Goal: Information Seeking & Learning: Find specific fact

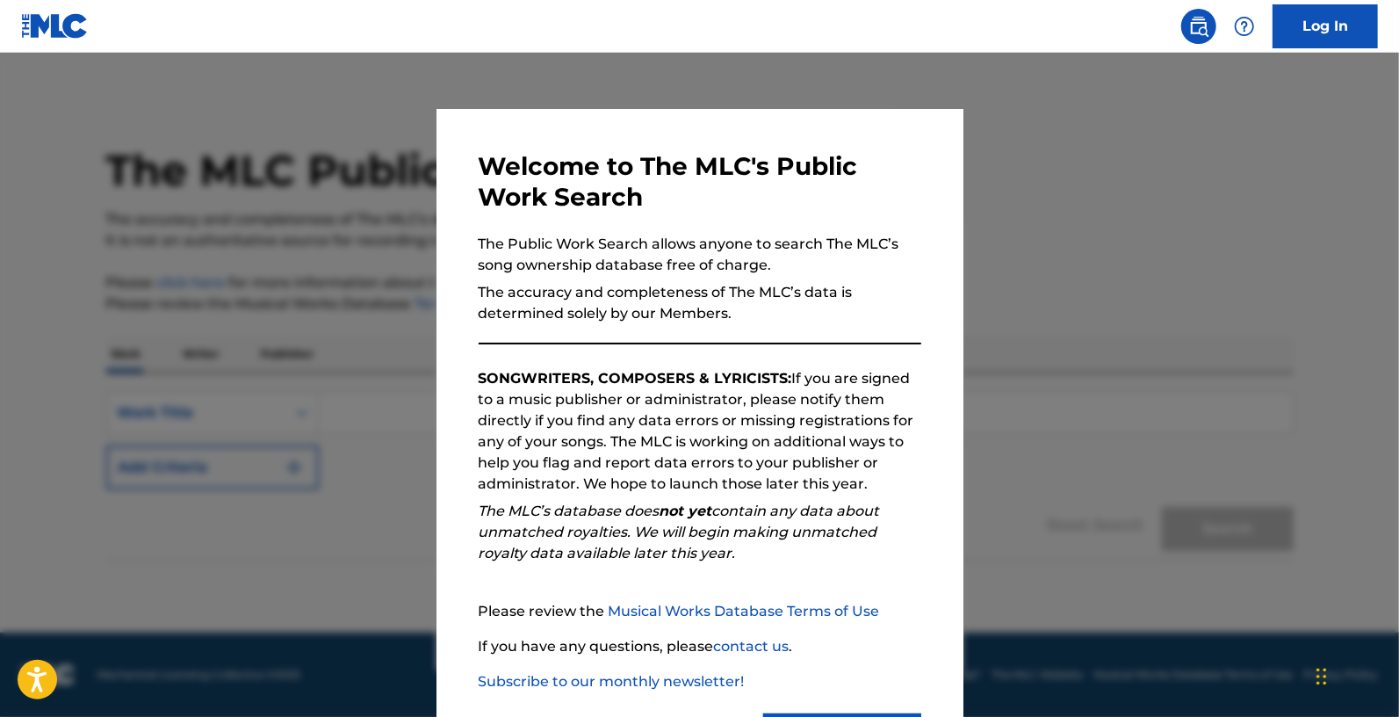
click at [1052, 374] on div at bounding box center [699, 411] width 1399 height 717
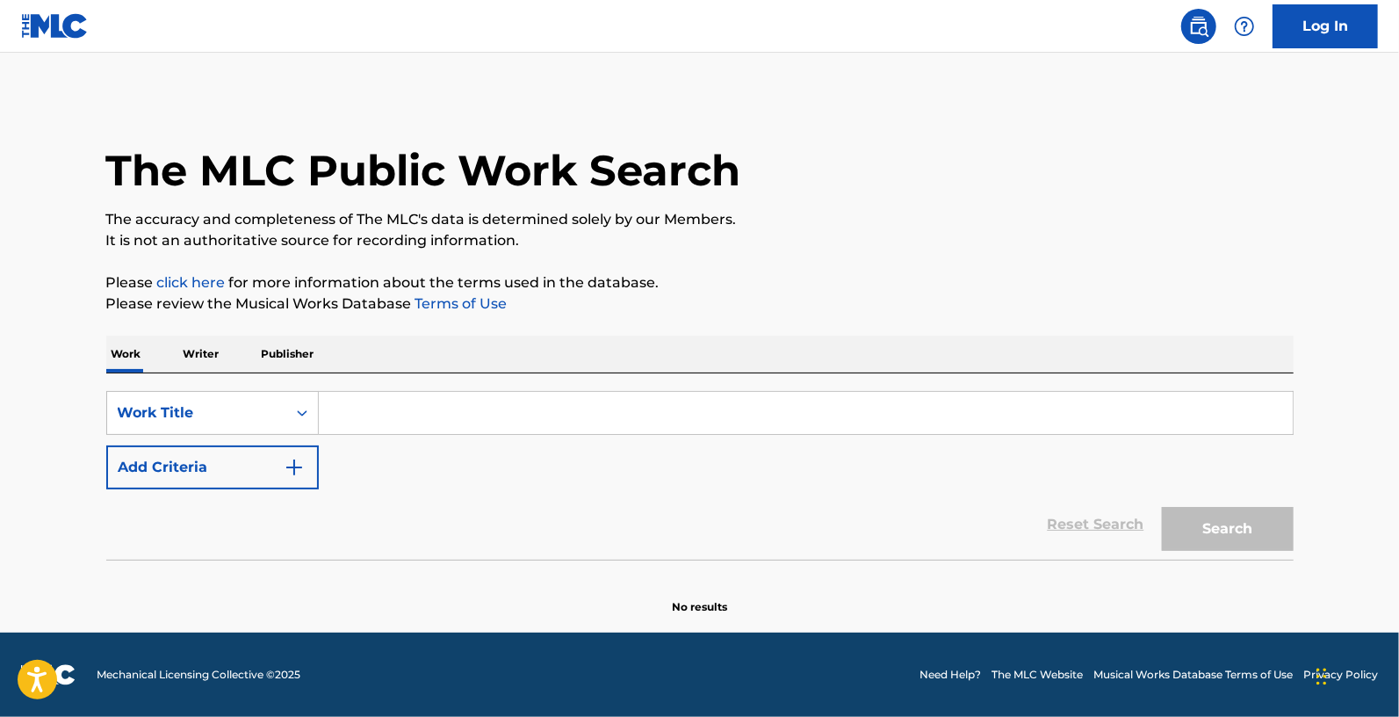
click at [193, 358] on p "Writer" at bounding box center [201, 354] width 47 height 37
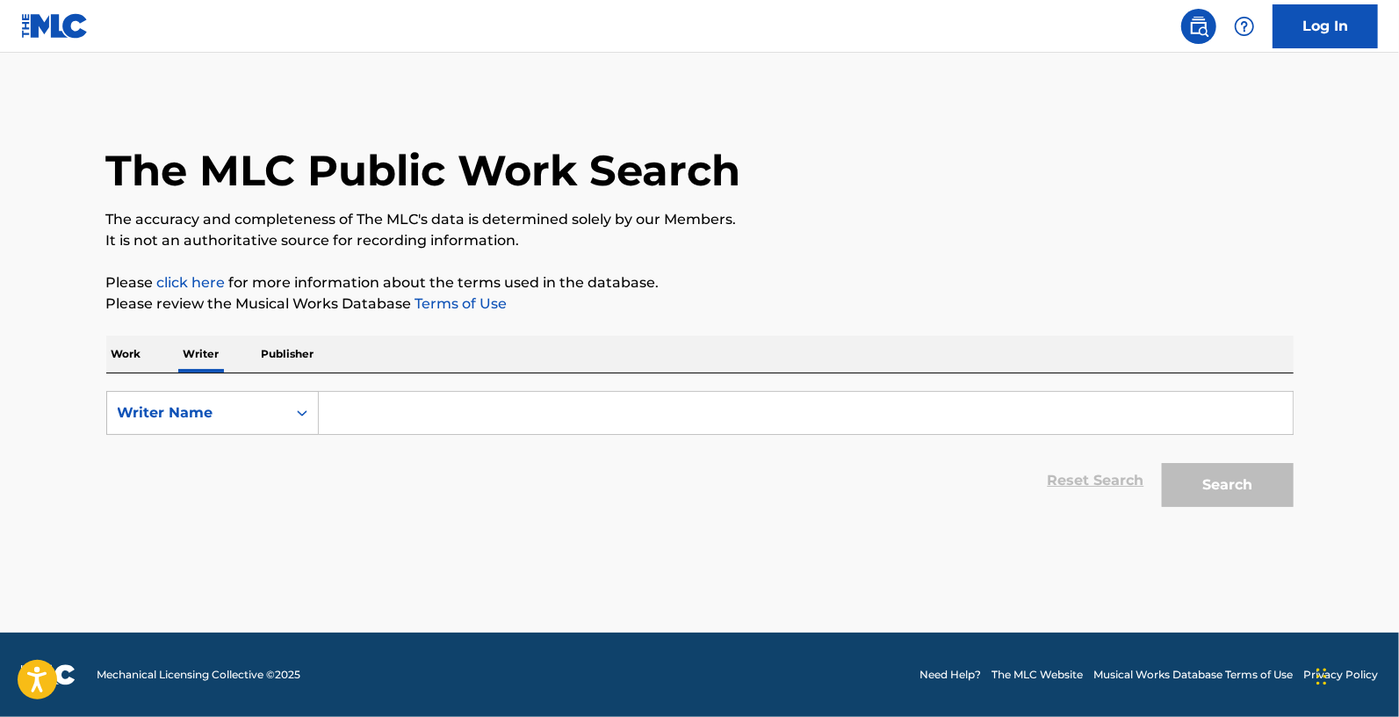
click at [126, 358] on p "Work" at bounding box center [126, 354] width 40 height 37
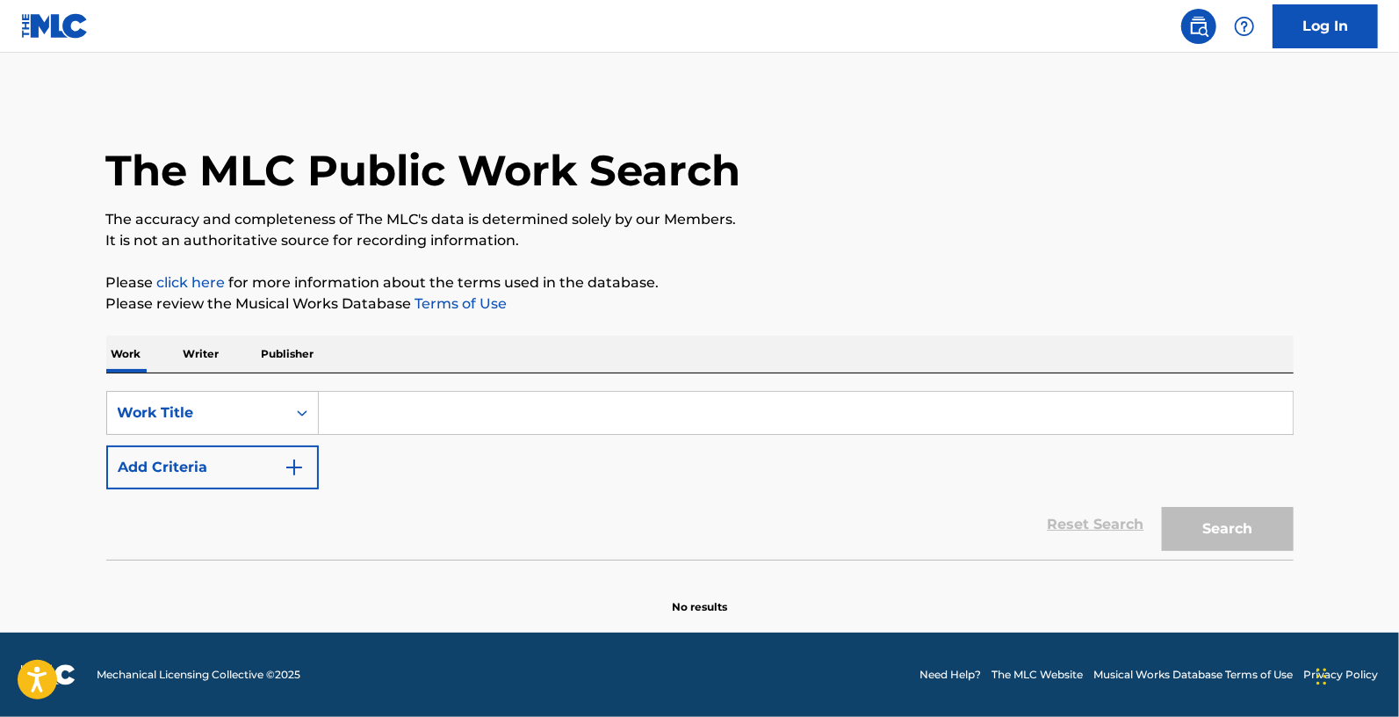
click at [405, 418] on input "Search Form" at bounding box center [806, 413] width 974 height 42
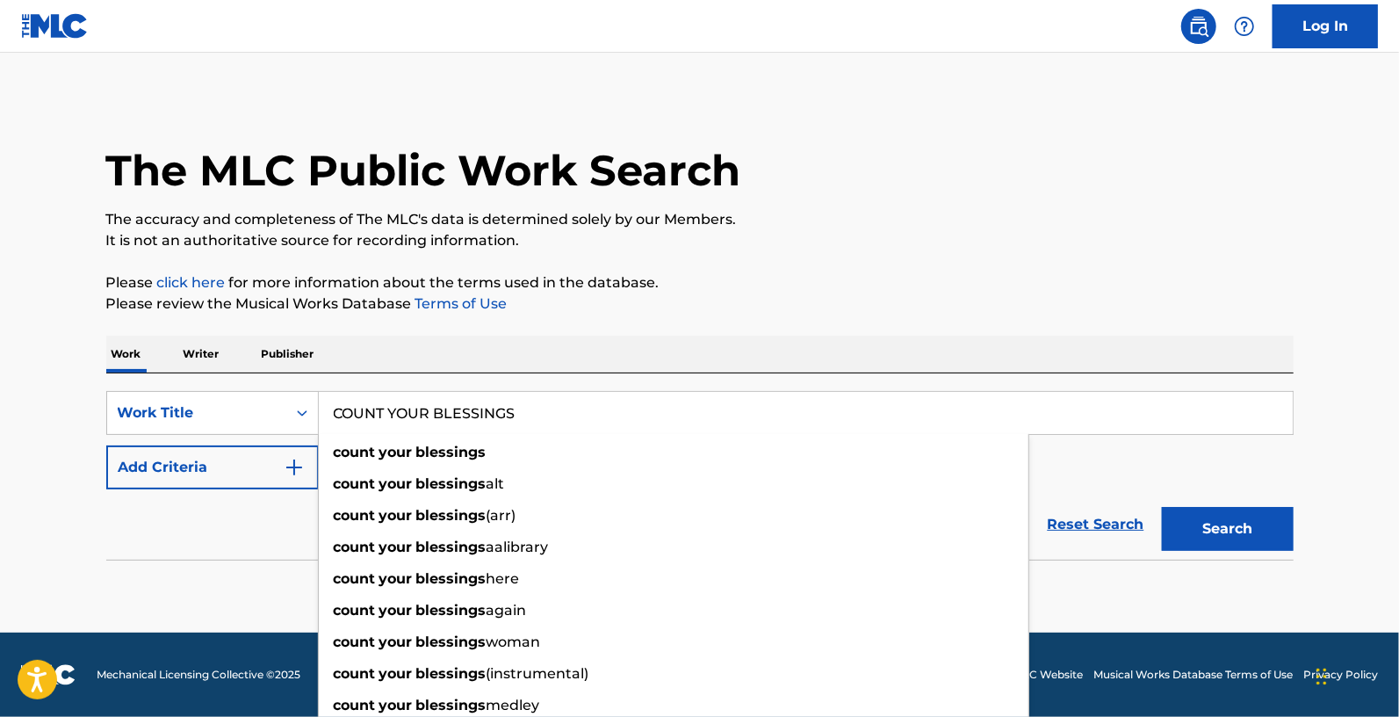
type input "COUNT YOUR BLESSINGS"
click at [1162, 507] on button "Search" at bounding box center [1228, 529] width 132 height 44
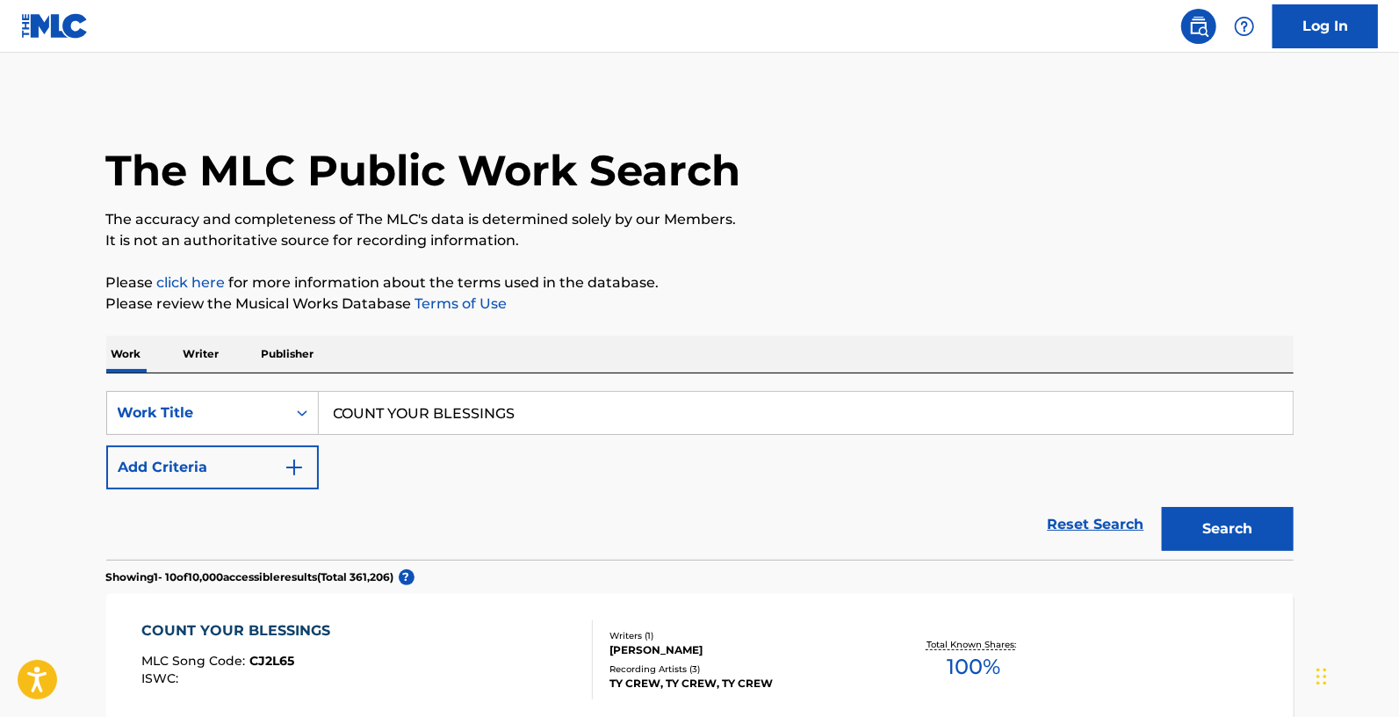
click at [313, 471] on button "Add Criteria" at bounding box center [212, 467] width 213 height 44
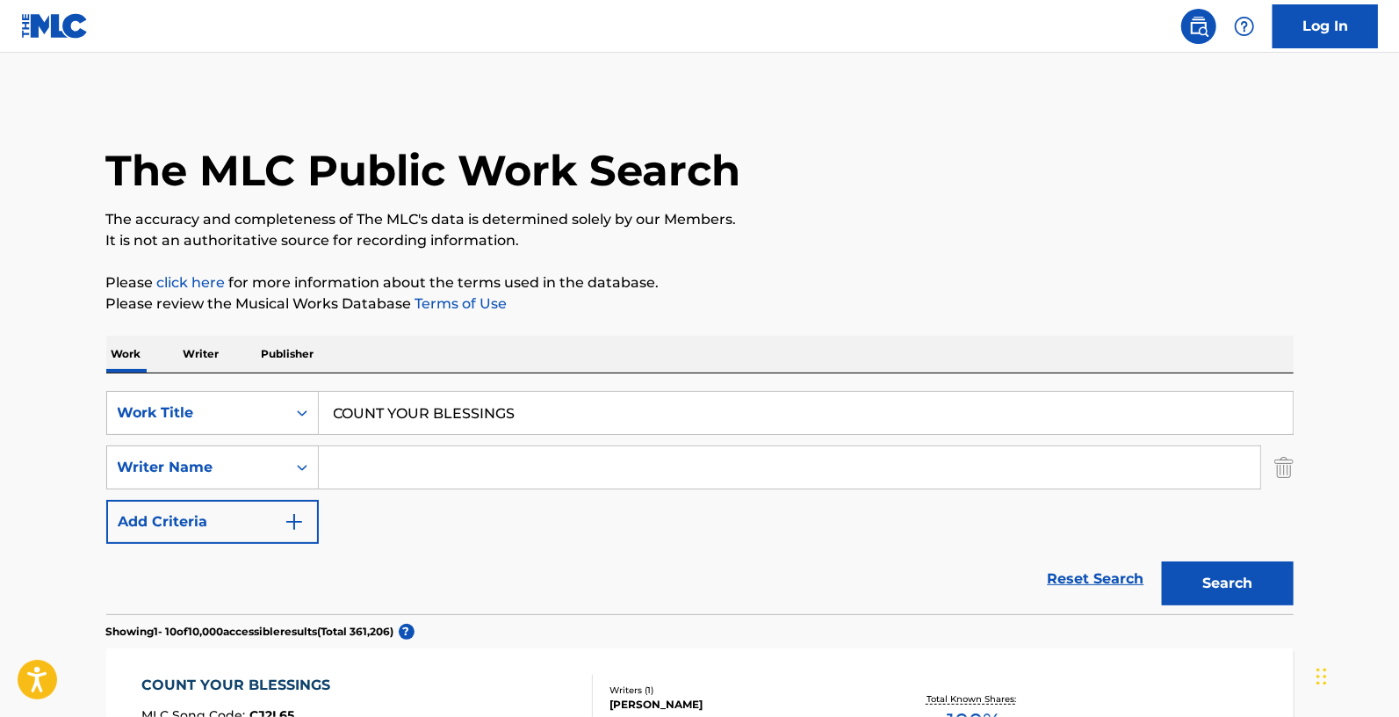
click at [355, 464] on input "Search Form" at bounding box center [790, 467] width 942 height 42
click at [387, 502] on strong "ndlala" at bounding box center [396, 506] width 46 height 17
type input "[PERSON_NAME]"
click at [1242, 576] on button "Search" at bounding box center [1228, 583] width 132 height 44
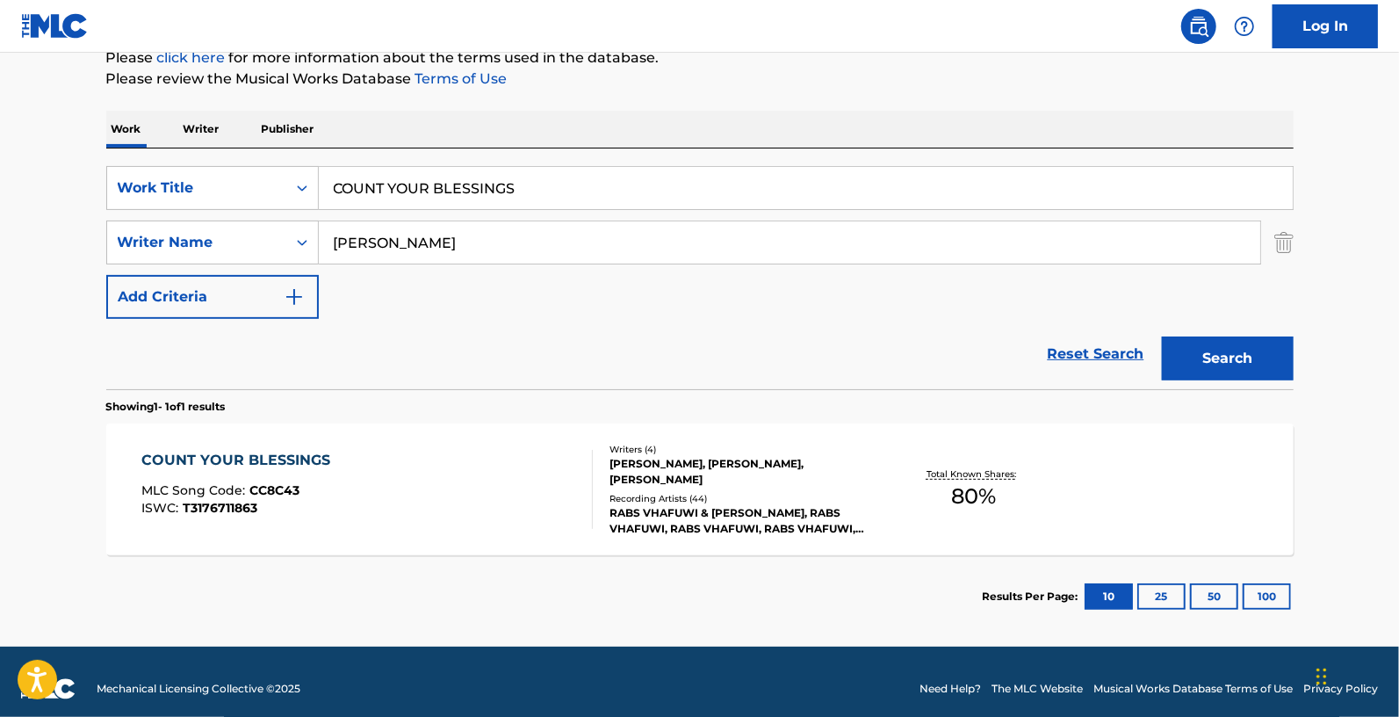
scroll to position [227, 0]
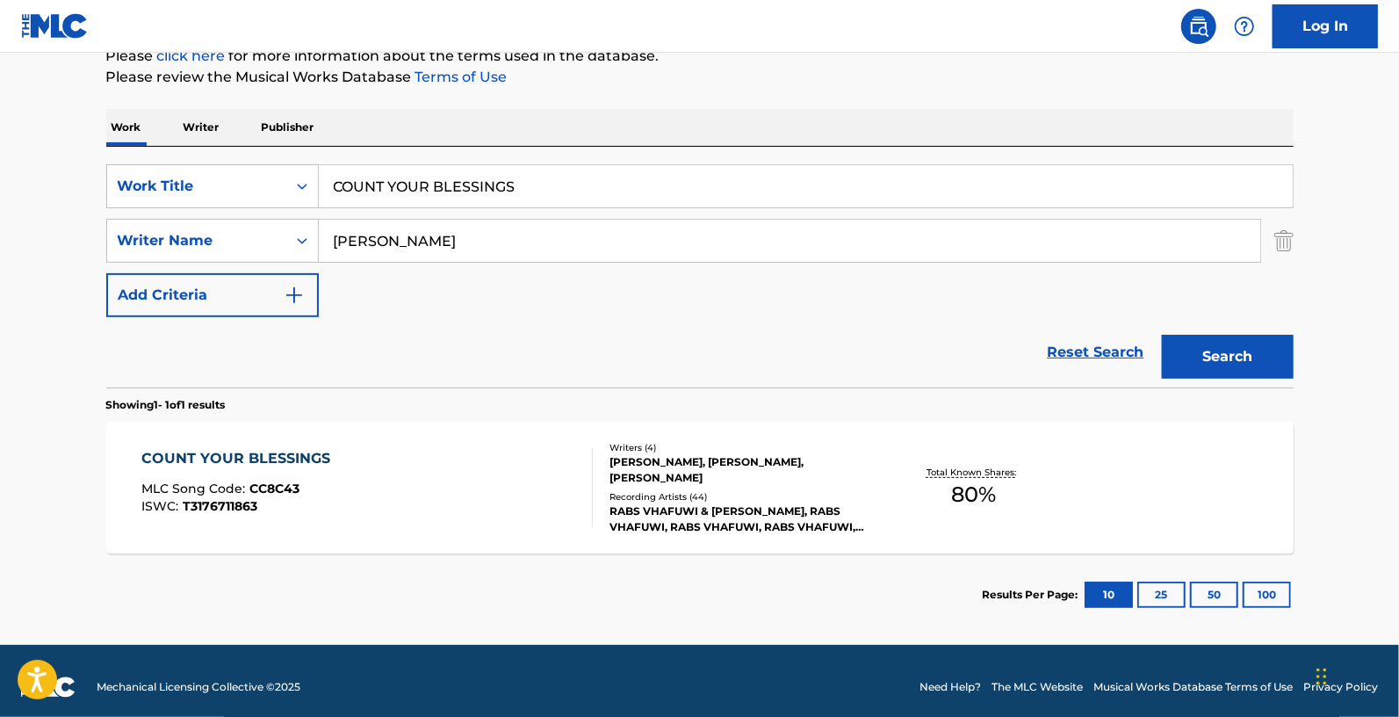
click at [704, 461] on div "[PERSON_NAME], [PERSON_NAME], [PERSON_NAME]" at bounding box center [742, 470] width 265 height 32
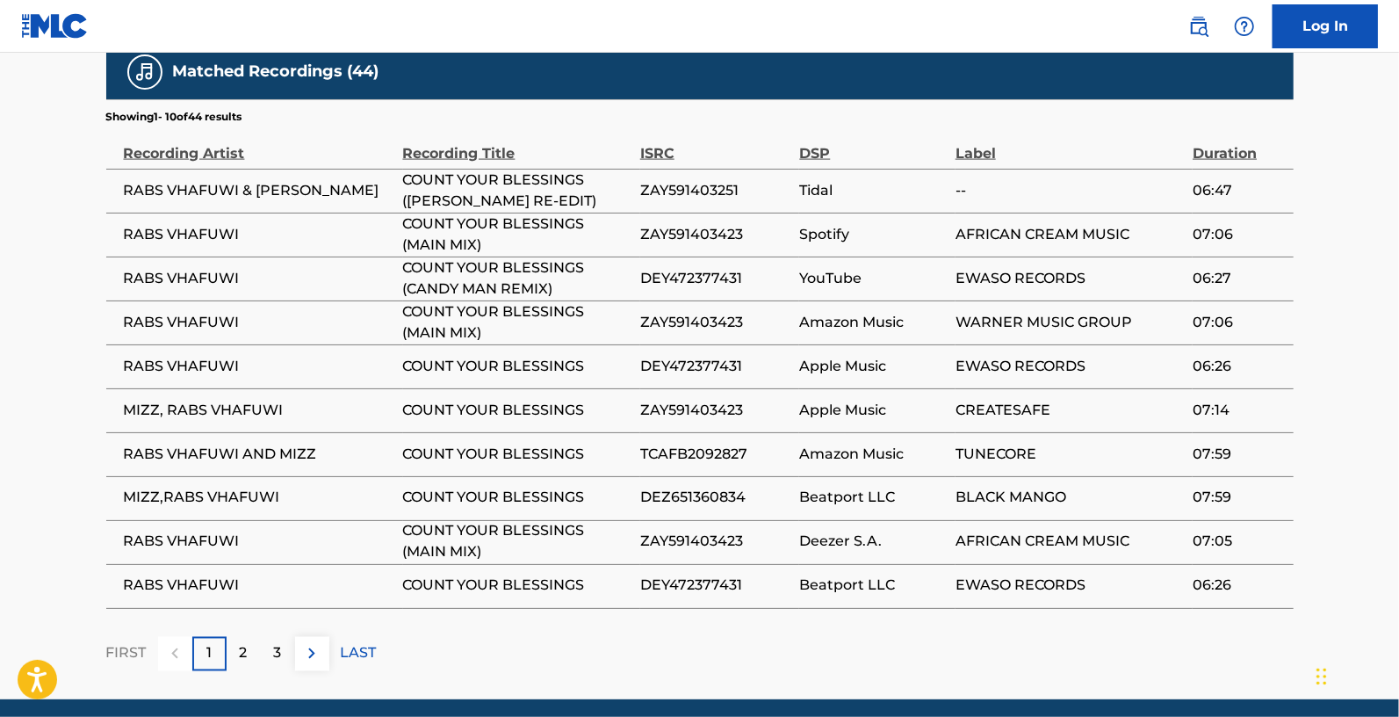
scroll to position [1638, 0]
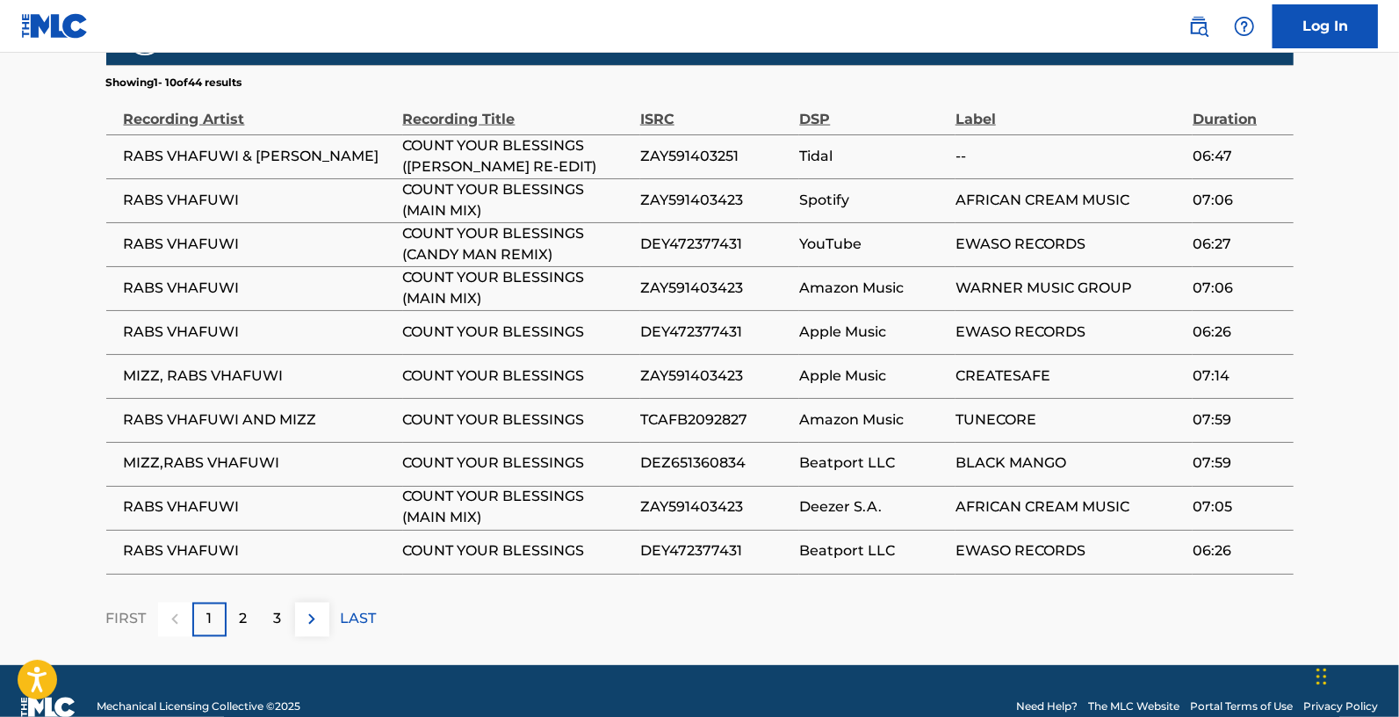
click at [242, 609] on p "2" at bounding box center [244, 619] width 8 height 21
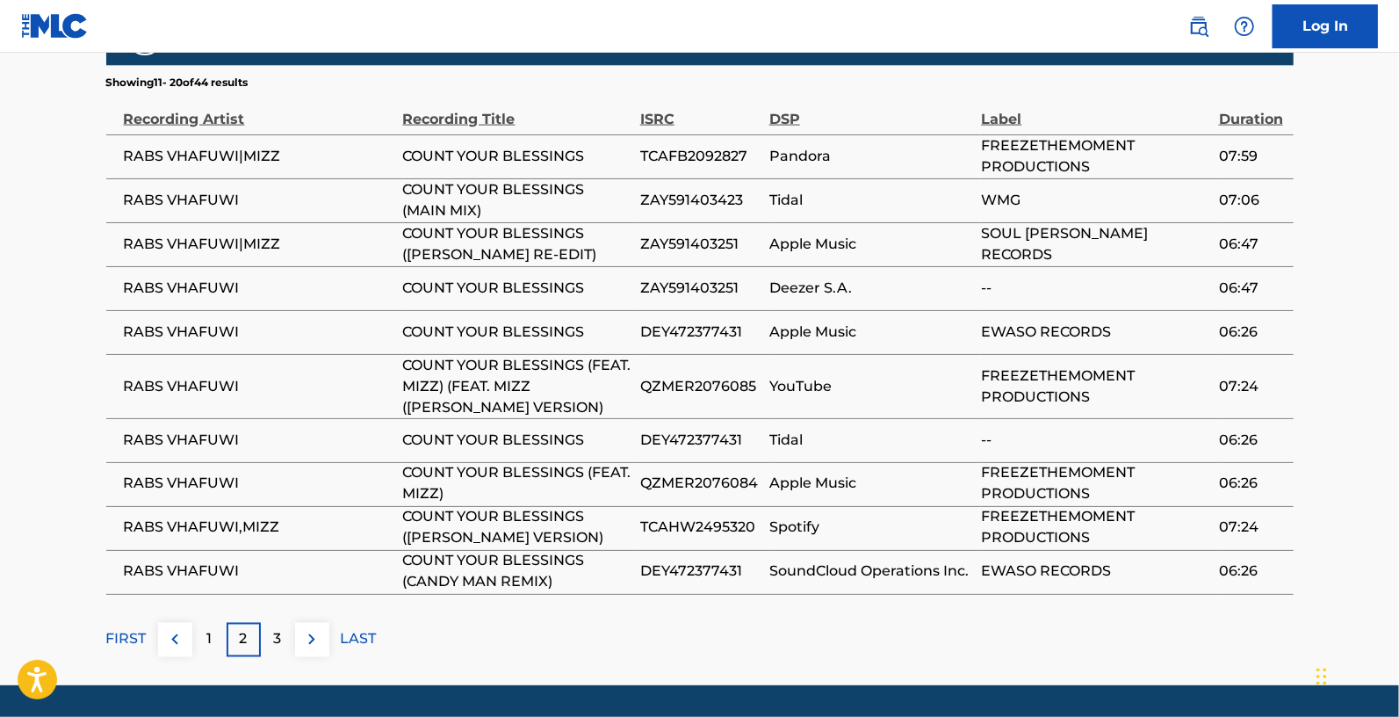
click at [282, 623] on div "3" at bounding box center [278, 640] width 34 height 34
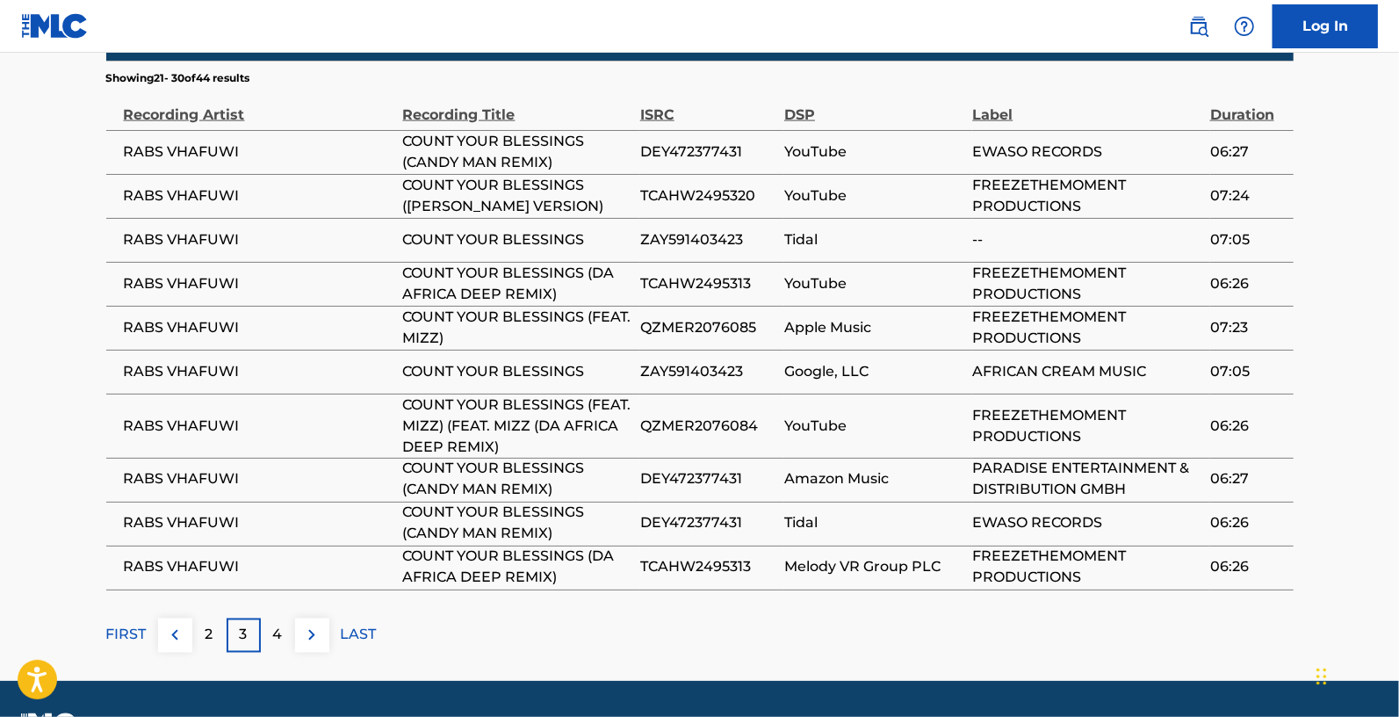
scroll to position [1621, 0]
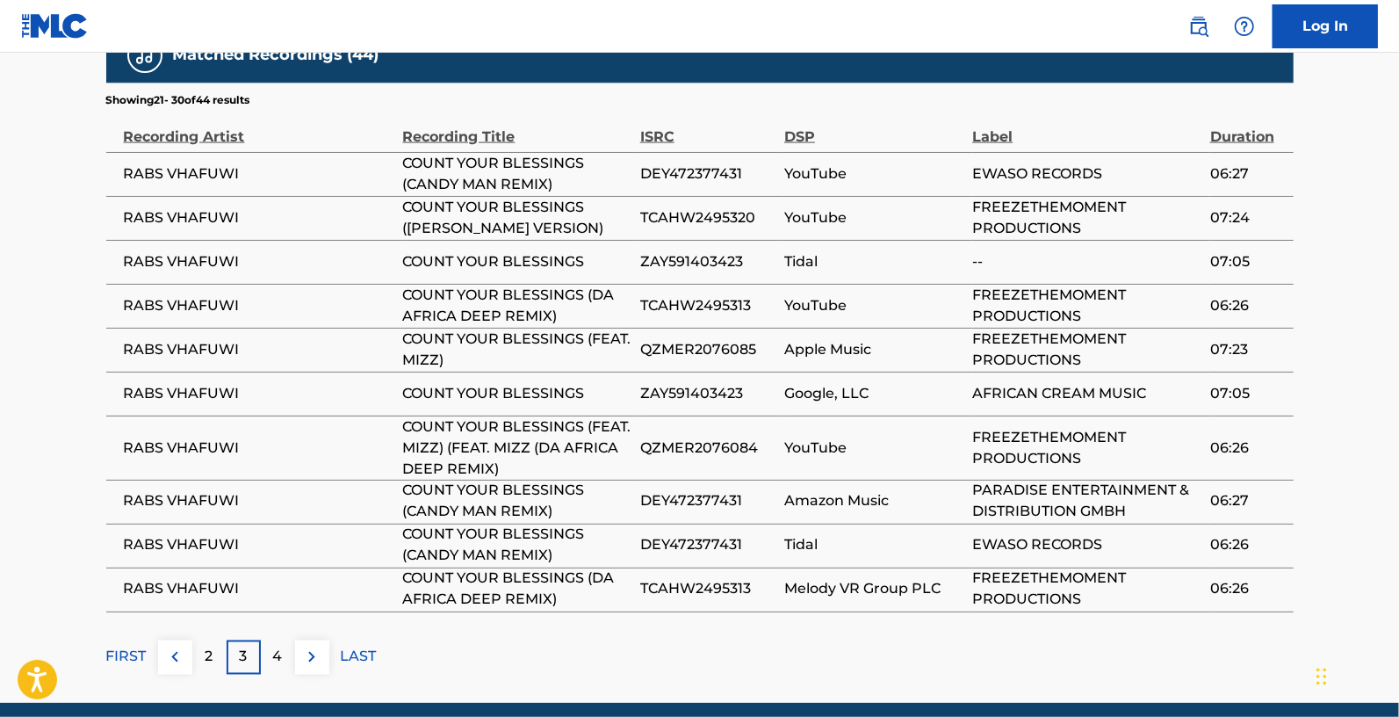
click at [217, 640] on div "2" at bounding box center [209, 657] width 34 height 34
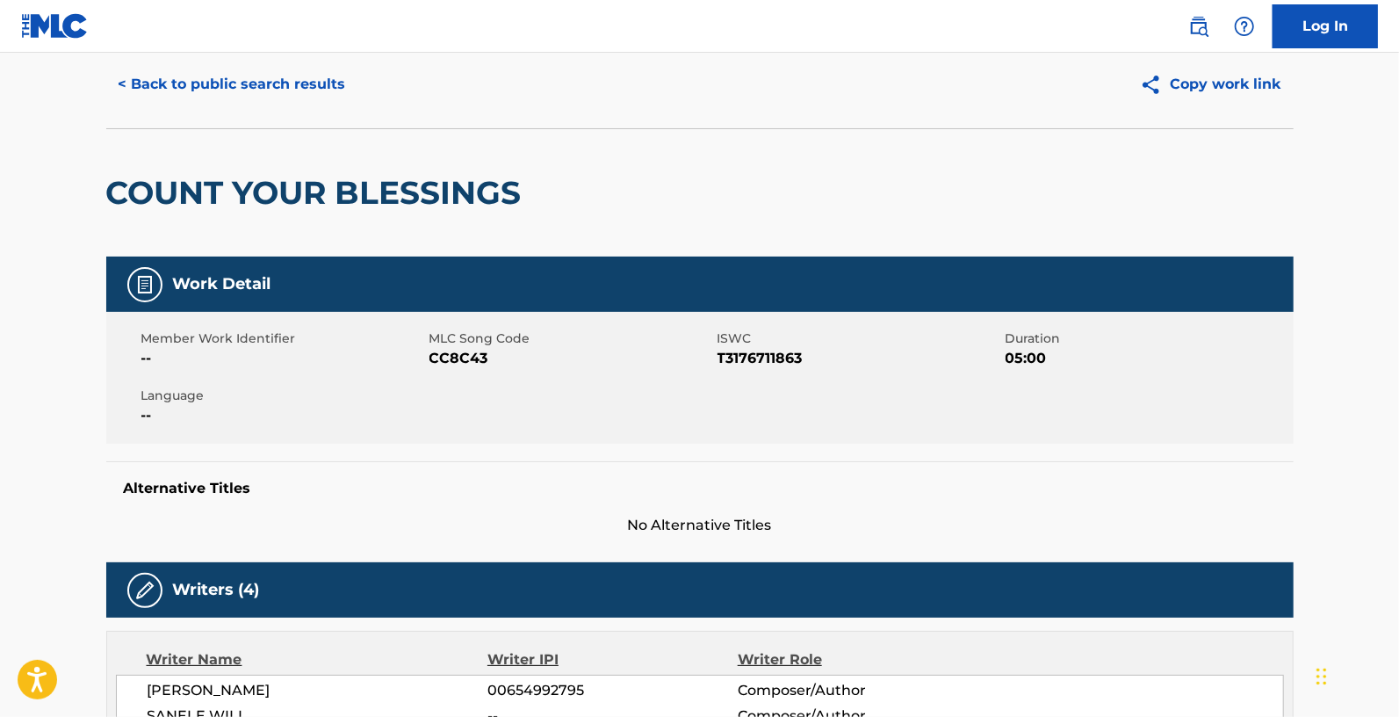
scroll to position [0, 0]
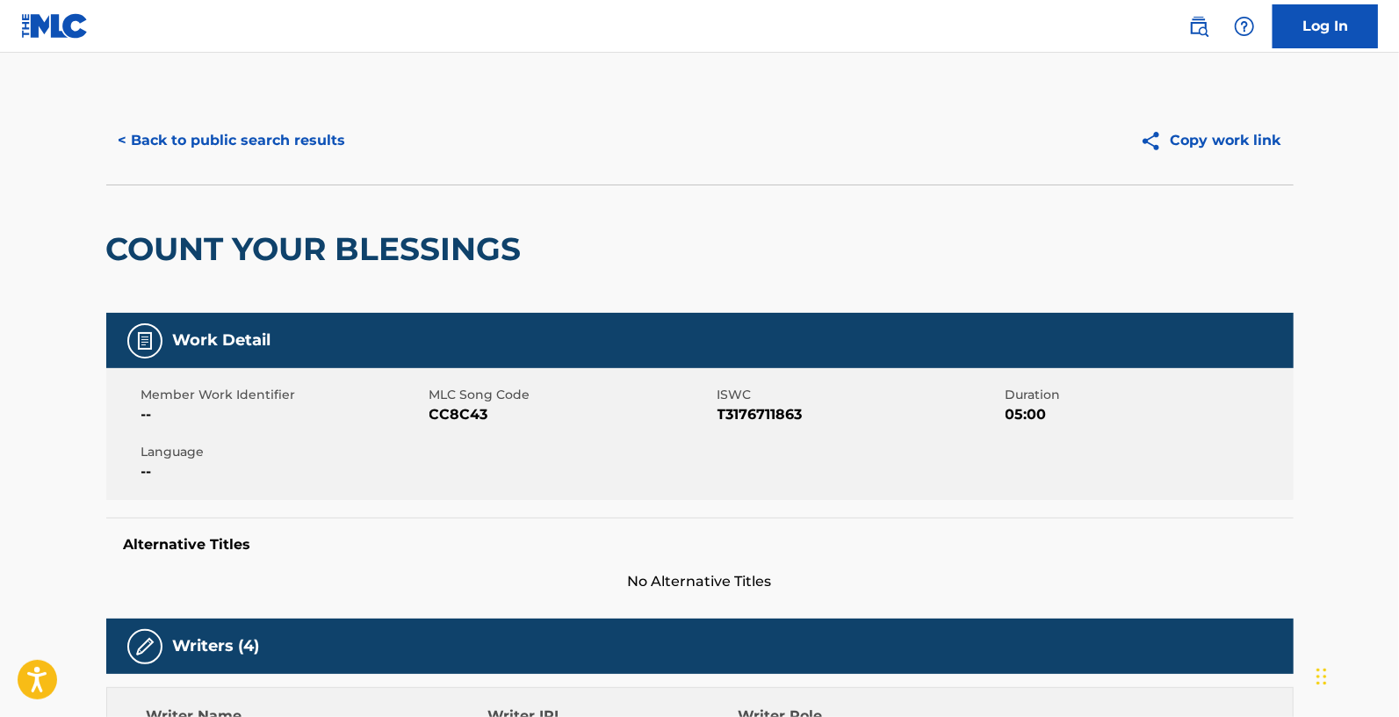
click at [1230, 138] on button "Copy work link" at bounding box center [1211, 141] width 166 height 44
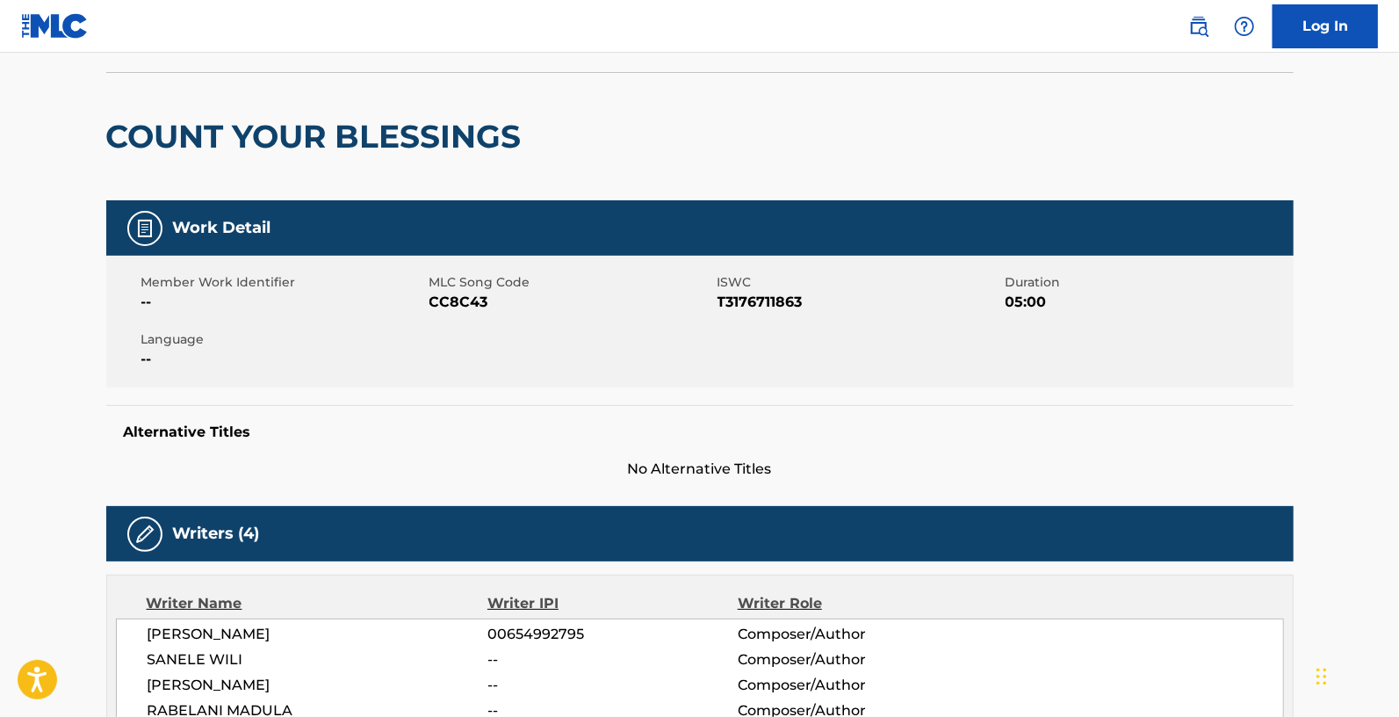
scroll to position [113, 0]
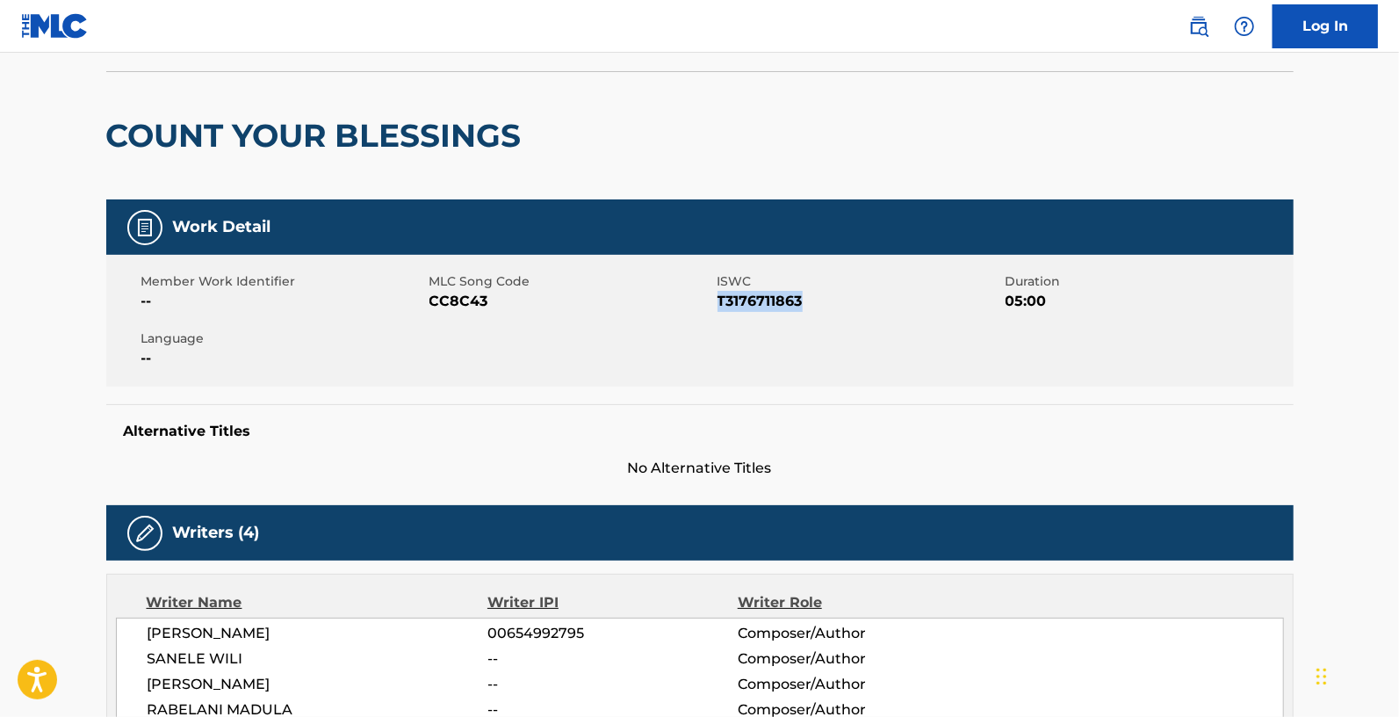
drag, startPoint x: 717, startPoint y: 300, endPoint x: 830, endPoint y: 300, distance: 113.3
click at [830, 300] on span "T3176711863" at bounding box center [860, 301] width 284 height 21
copy span "T3176711863"
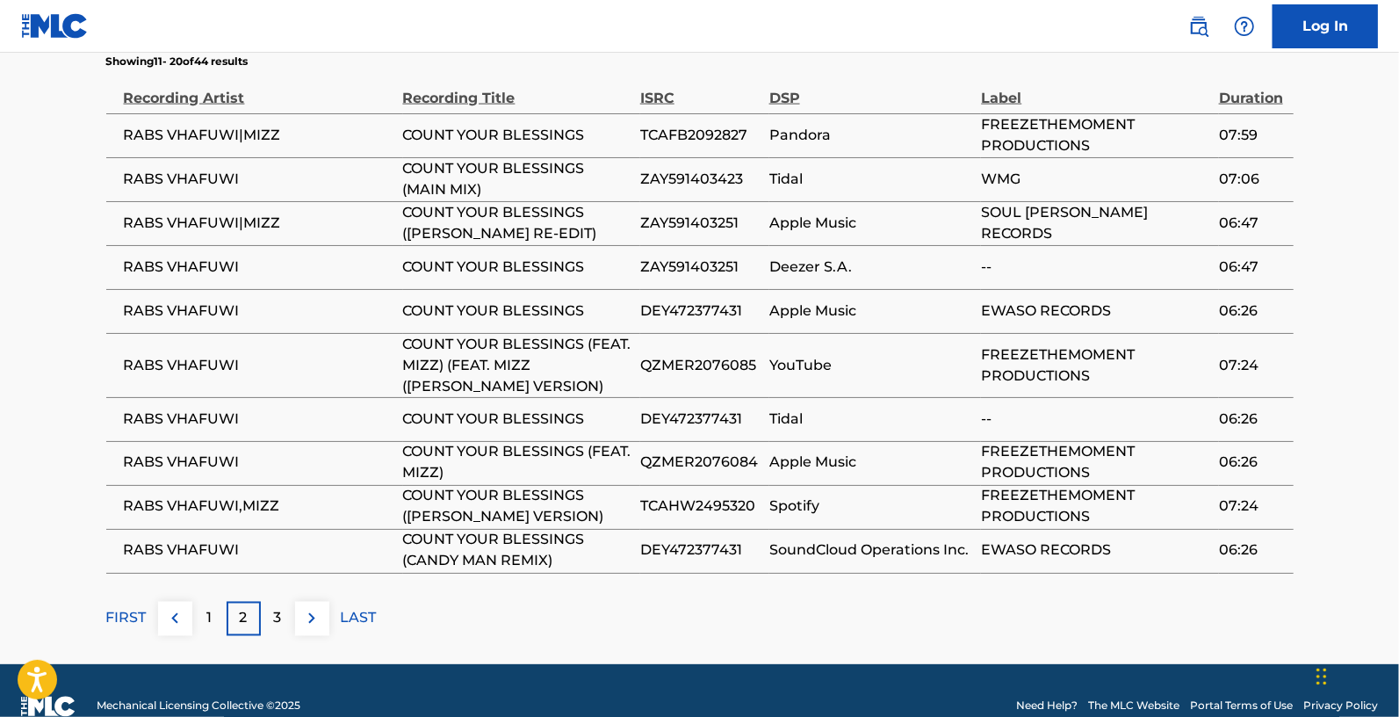
scroll to position [1655, 0]
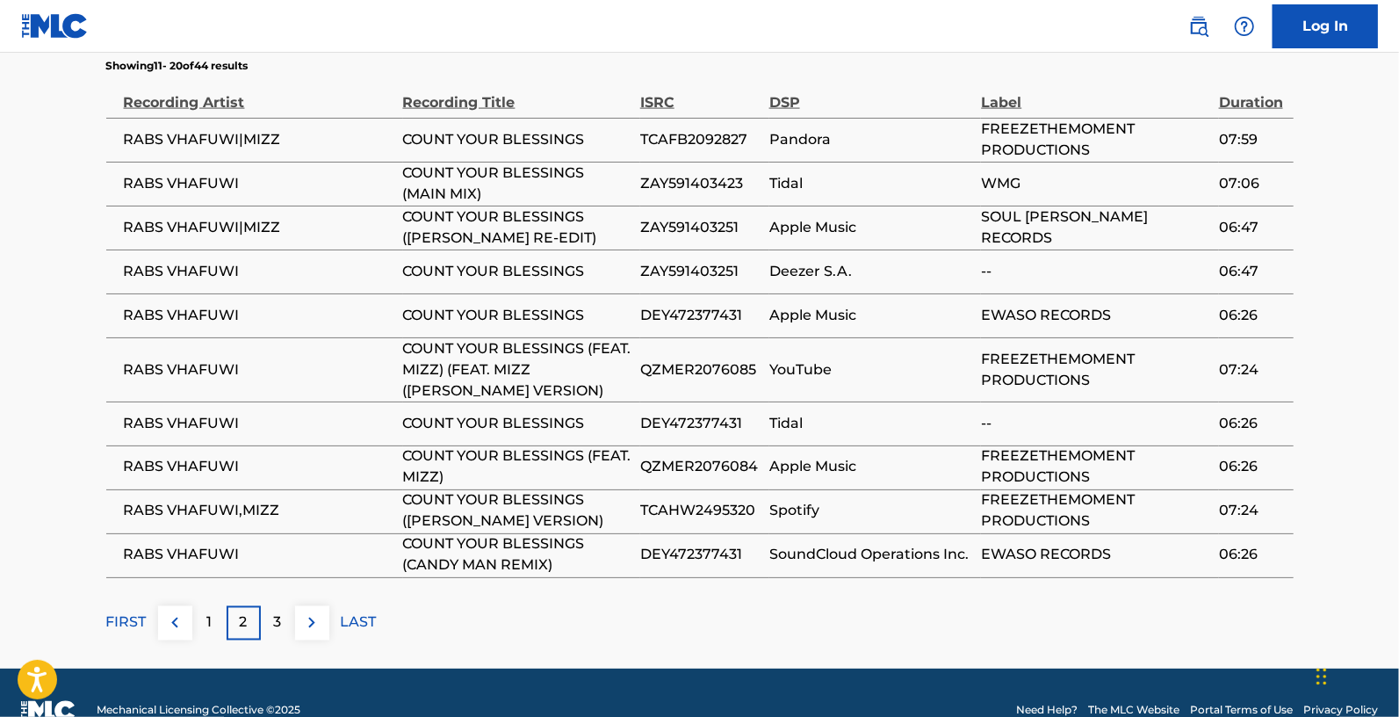
click at [211, 612] on p "1" at bounding box center [208, 622] width 5 height 21
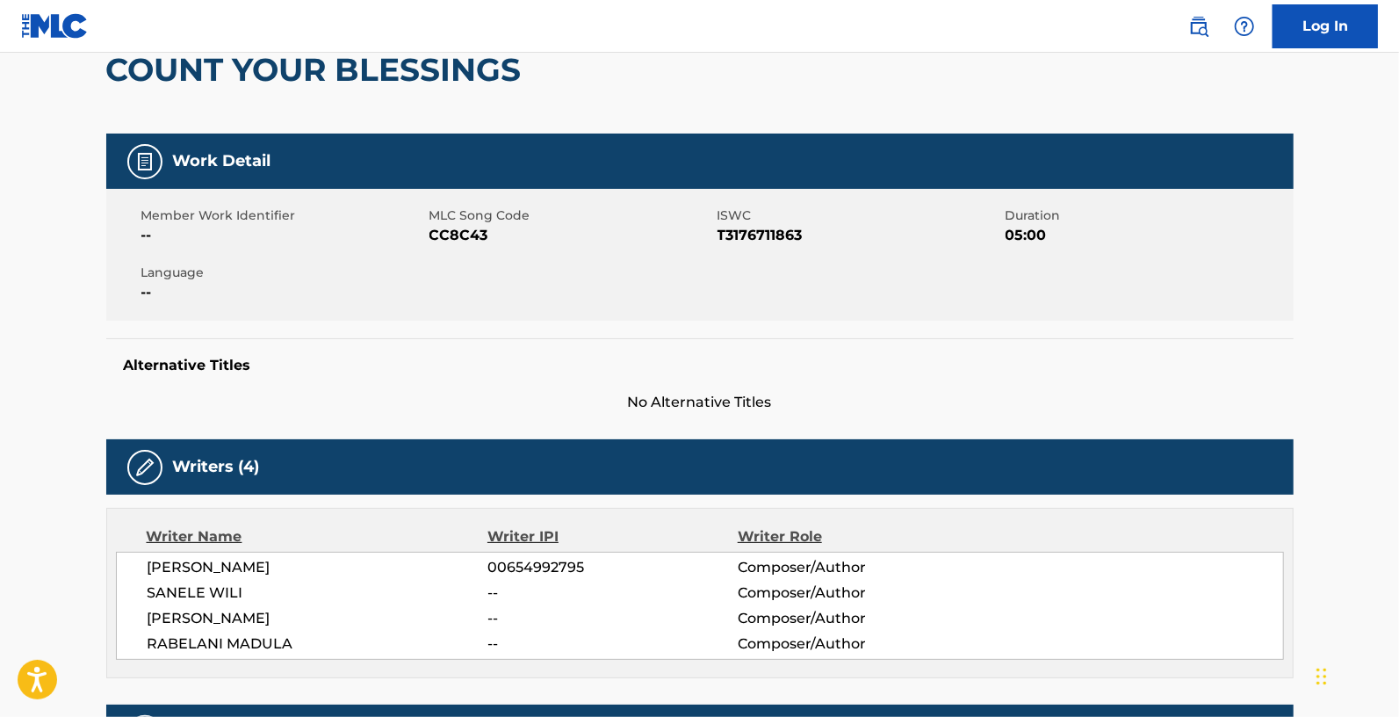
scroll to position [0, 0]
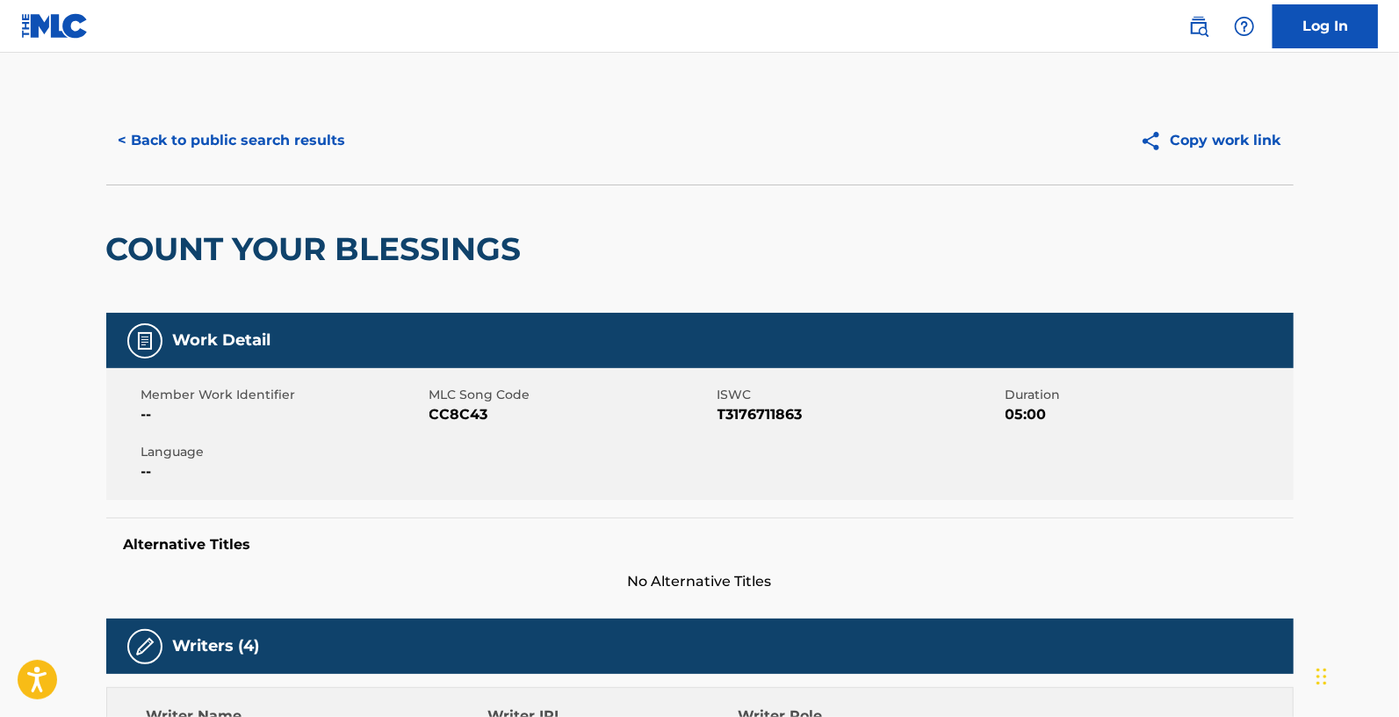
click at [1233, 141] on button "Copy work link" at bounding box center [1211, 141] width 166 height 44
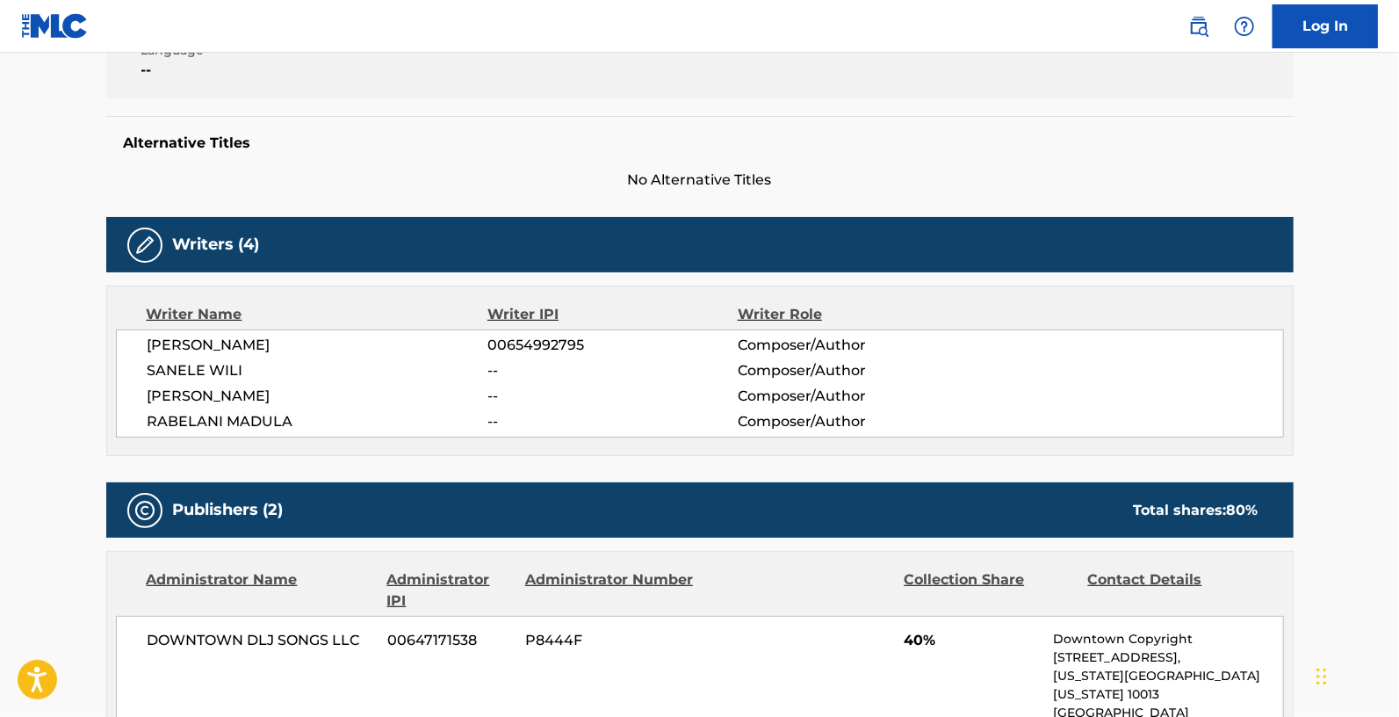
scroll to position [404, 0]
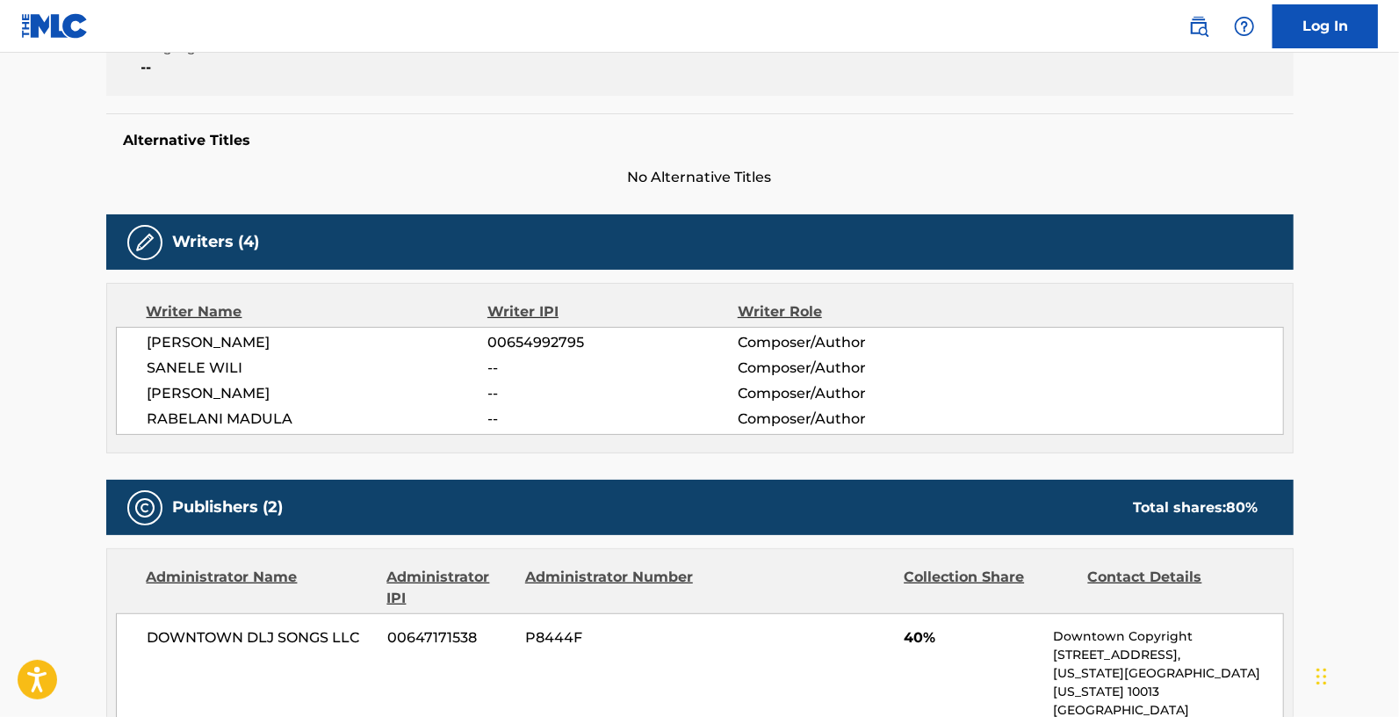
drag, startPoint x: 582, startPoint y: 346, endPoint x: 479, endPoint y: 348, distance: 103.7
click at [479, 348] on div "[PERSON_NAME] 00654992795 Composer/Author" at bounding box center [716, 342] width 1136 height 21
copy div "00654992795"
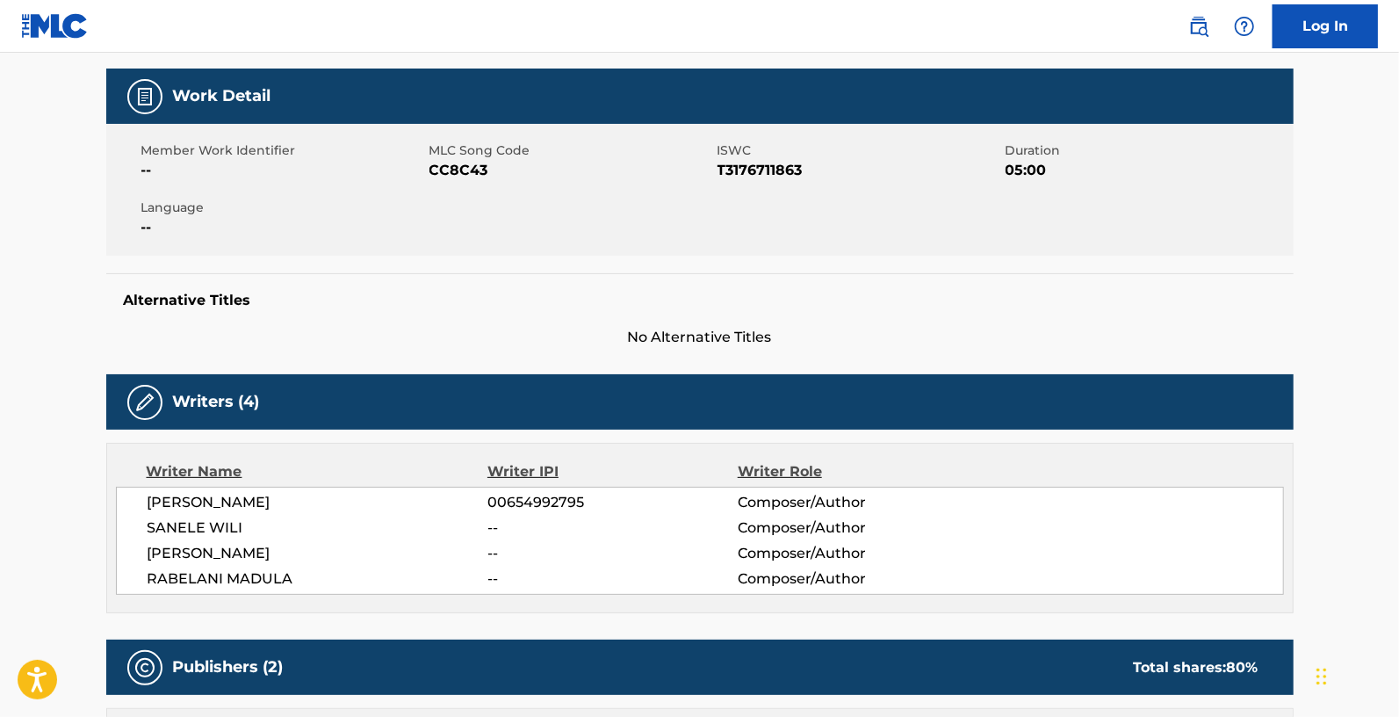
scroll to position [0, 0]
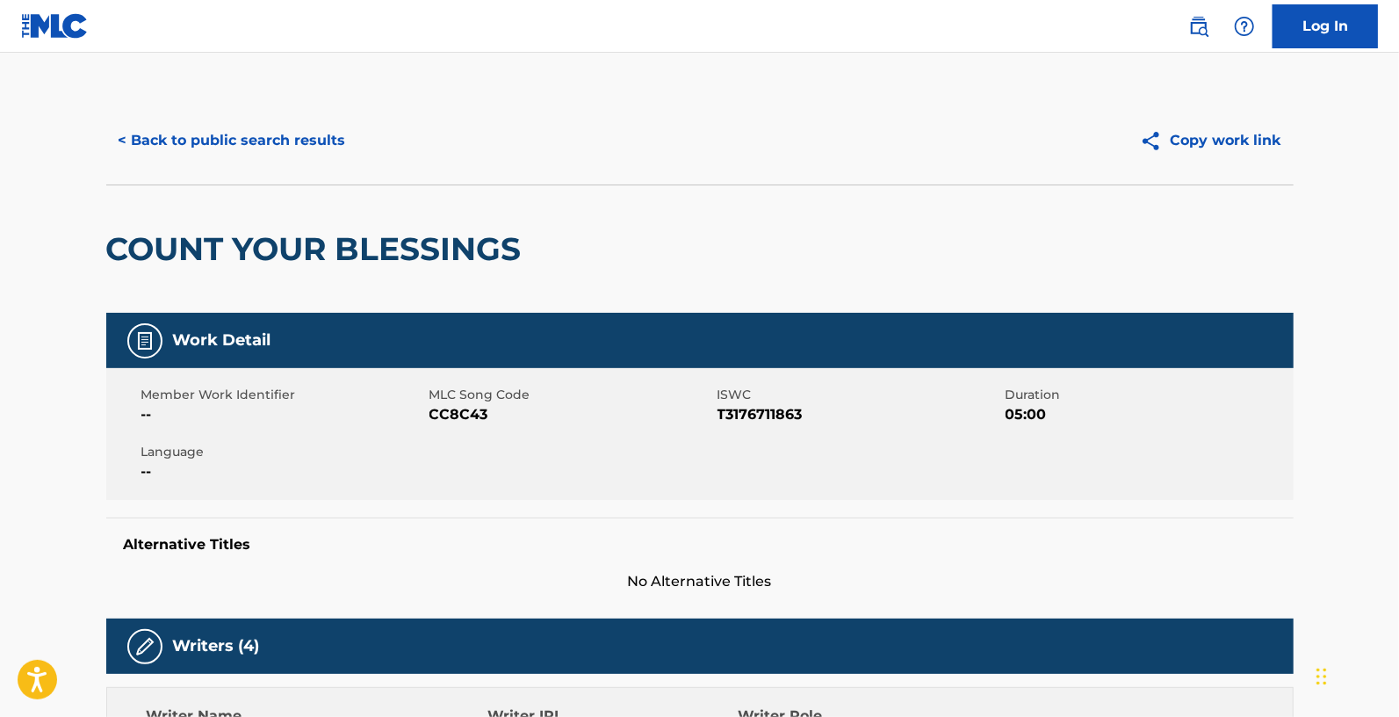
click at [206, 140] on button "< Back to public search results" at bounding box center [232, 141] width 252 height 44
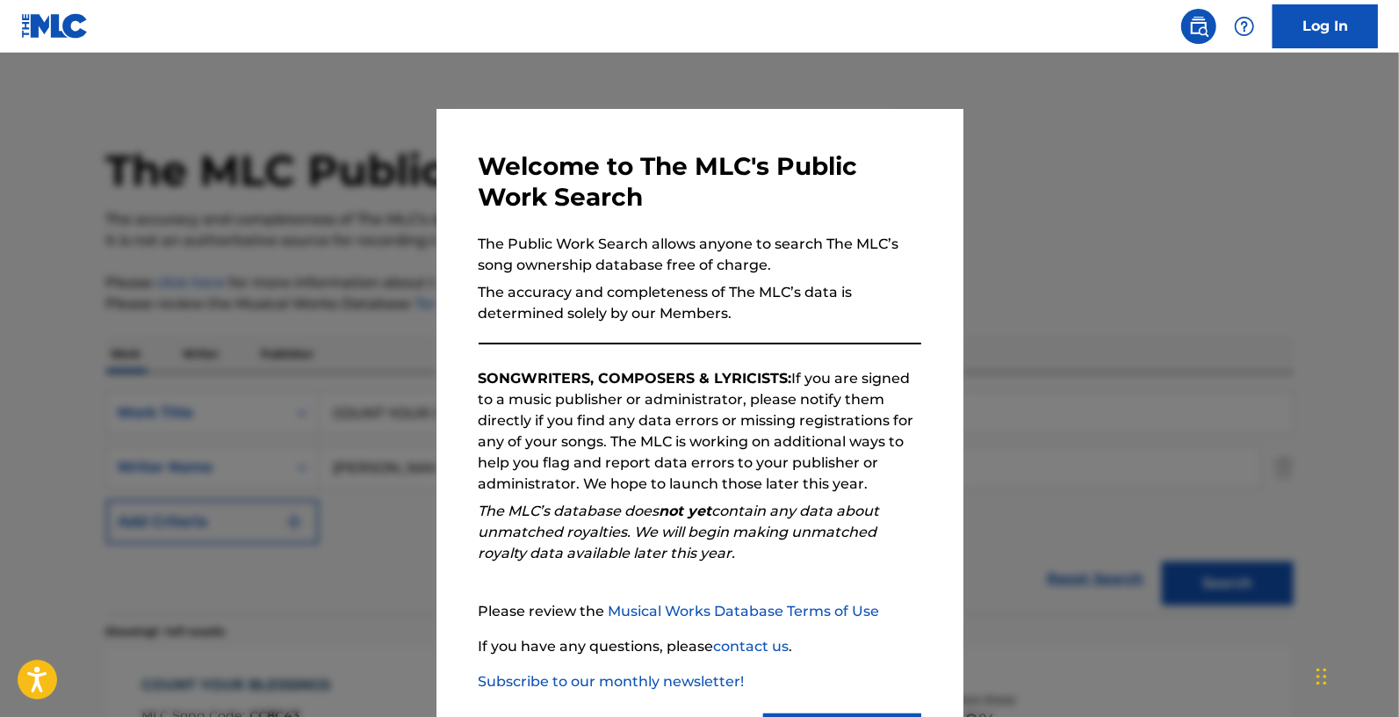
scroll to position [139, 0]
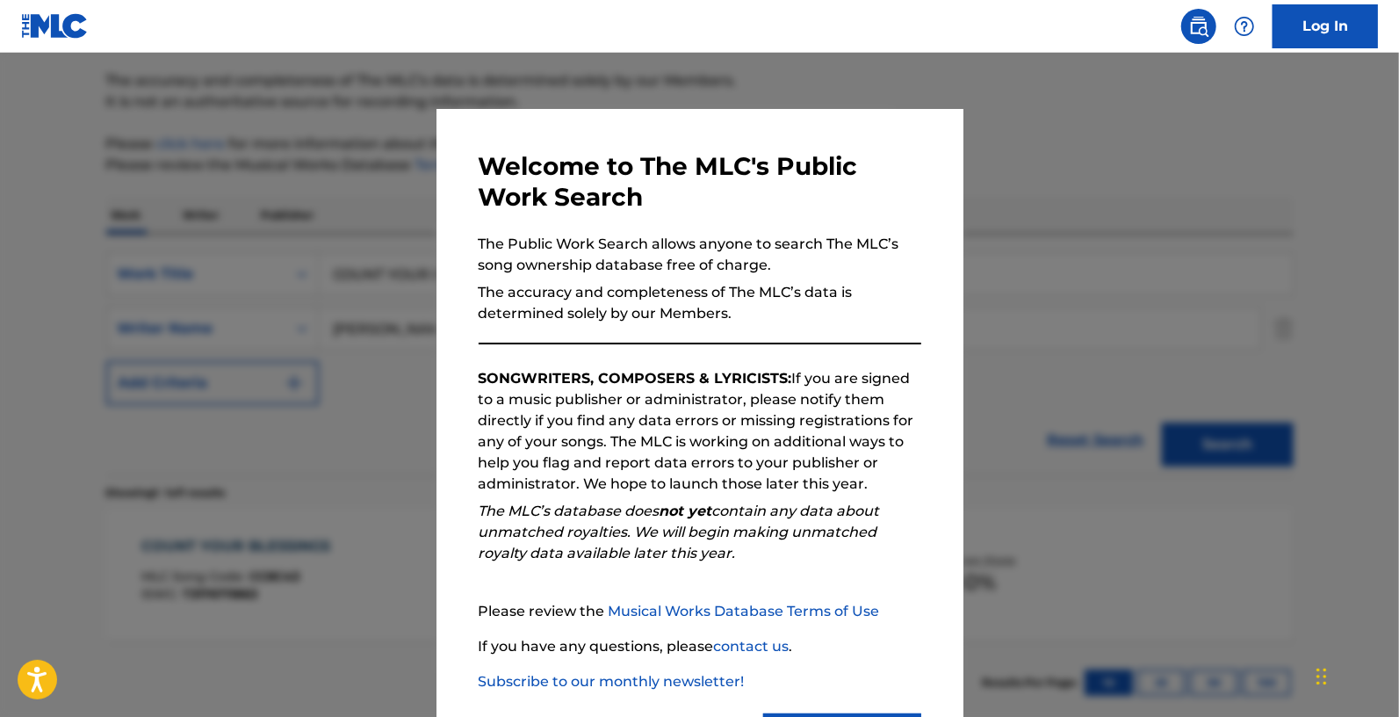
click at [276, 420] on div at bounding box center [699, 411] width 1399 height 717
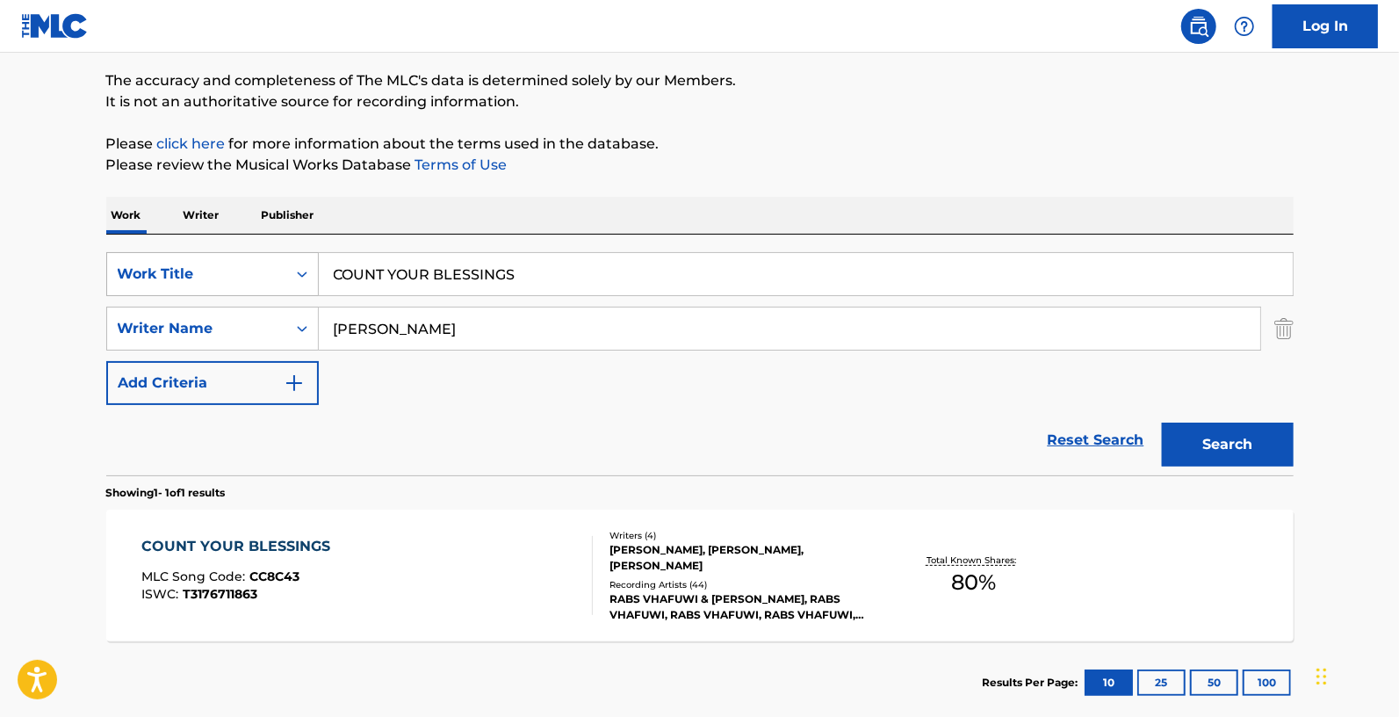
drag, startPoint x: 526, startPoint y: 273, endPoint x: 274, endPoint y: 271, distance: 252.1
click at [274, 271] on div "SearchWithCriteriadd4815da-dbec-4195-8b9b-9a3bd9fb32d2 Work Title COUNT YOUR BL…" at bounding box center [700, 274] width 1188 height 44
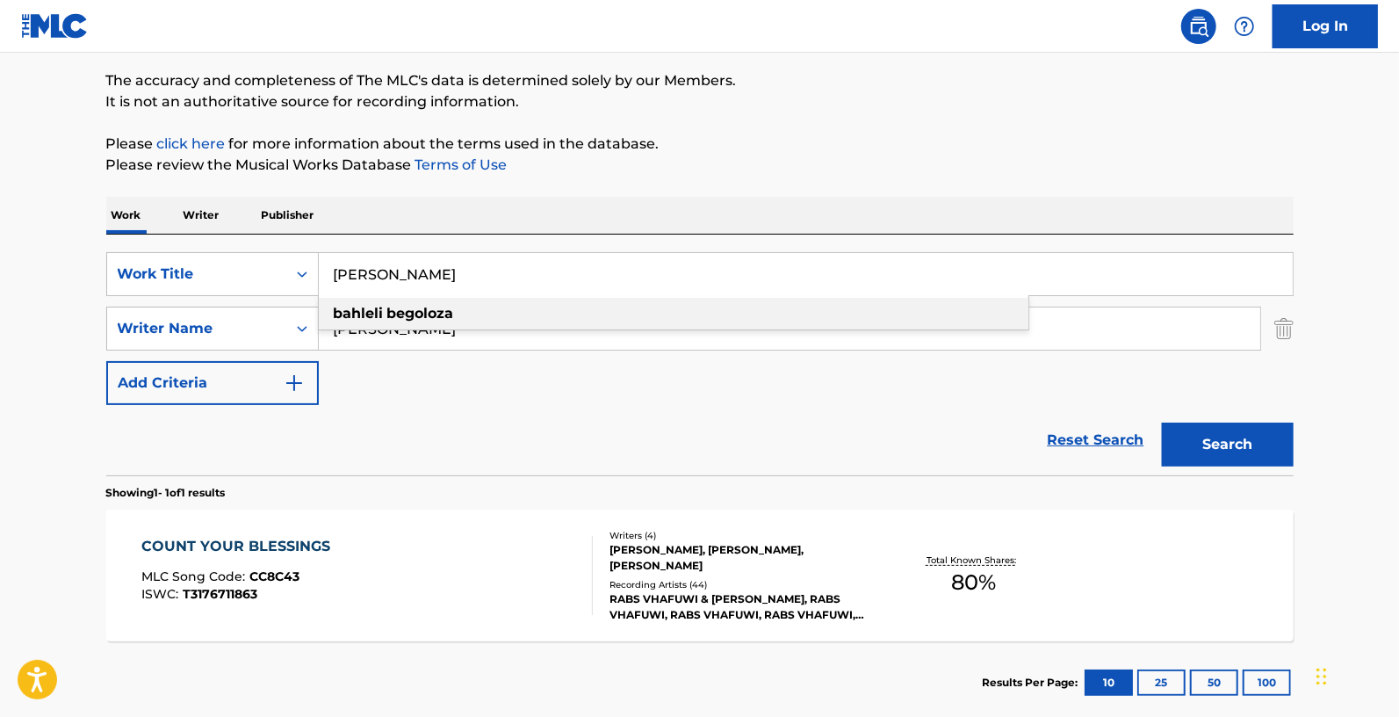
type input "[PERSON_NAME]"
click at [363, 312] on strong "bahleli" at bounding box center [359, 313] width 50 height 17
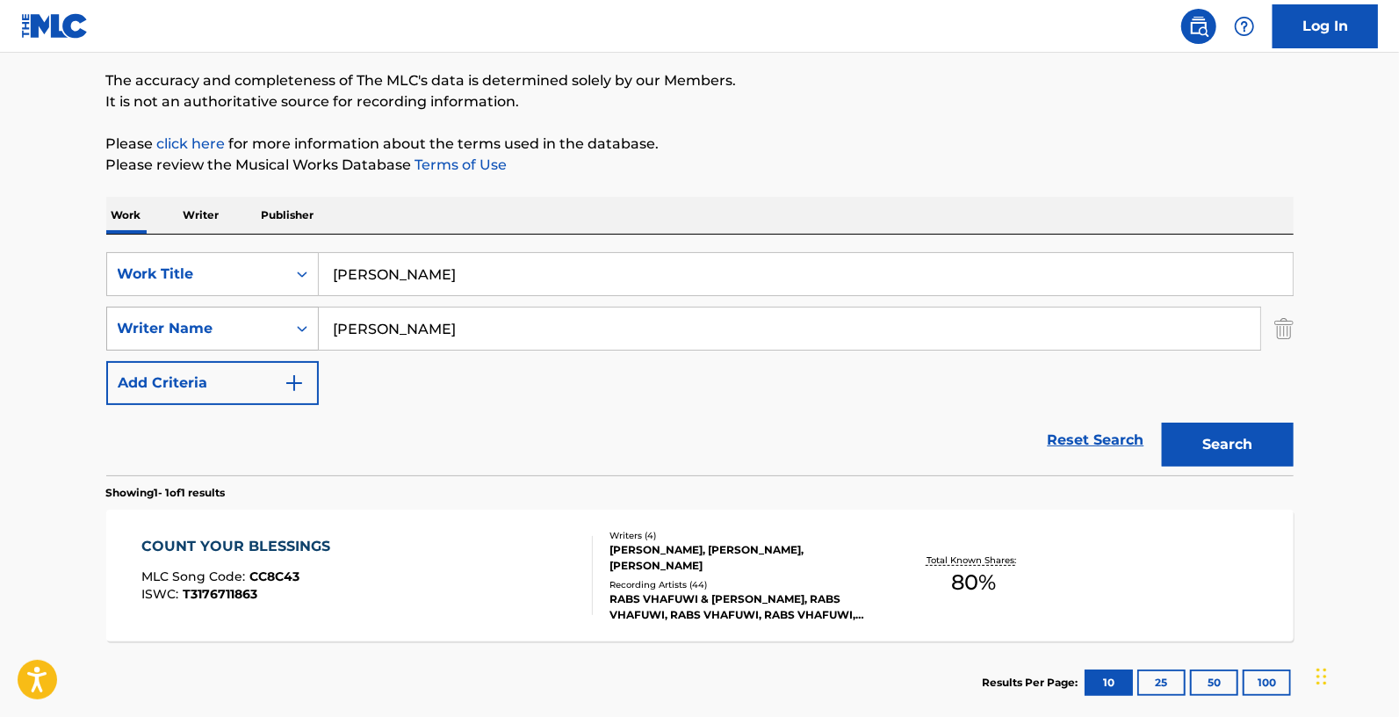
drag, startPoint x: 370, startPoint y: 334, endPoint x: 272, endPoint y: 329, distance: 97.7
click at [272, 329] on div "SearchWithCriteriaa8999991-17b6-40a0-92cb-8f0098f3945a Writer Name [PERSON_NAME]" at bounding box center [700, 329] width 1188 height 44
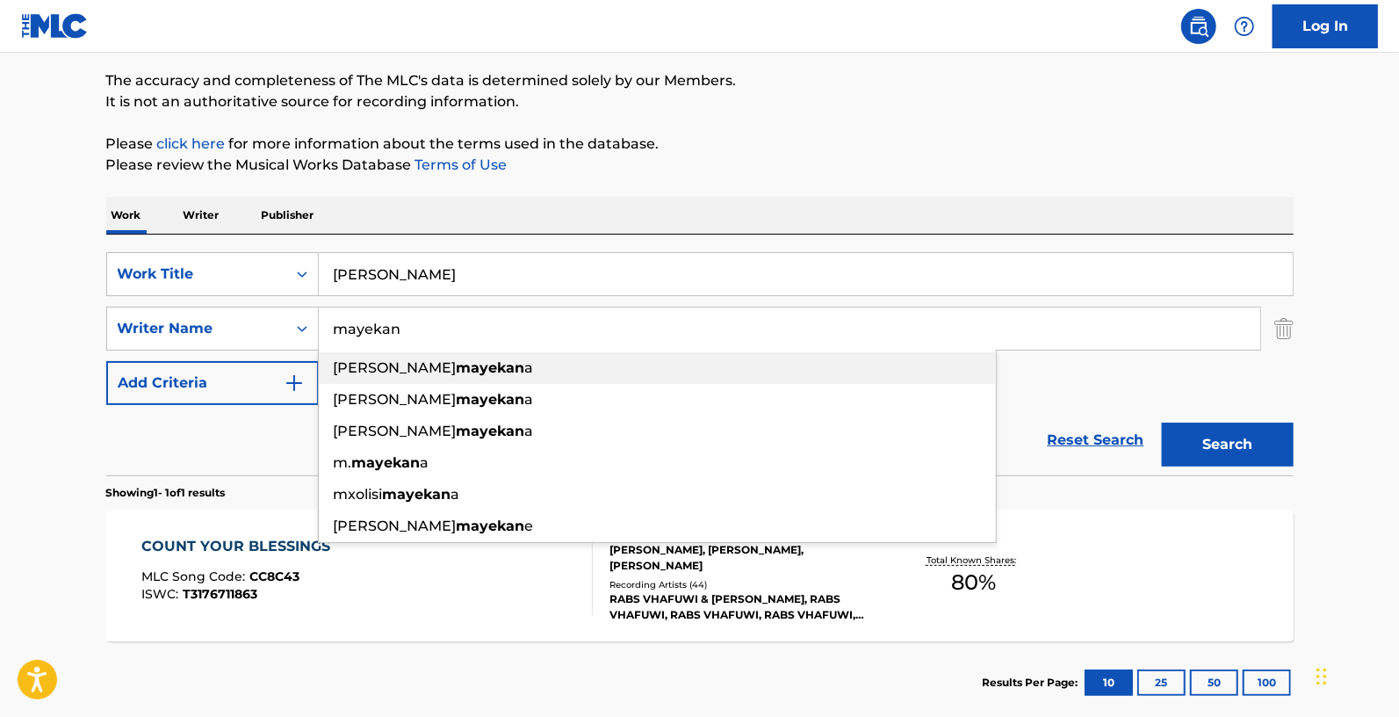
click at [457, 359] on strong "mayekan" at bounding box center [491, 367] width 69 height 17
type input "[PERSON_NAME]"
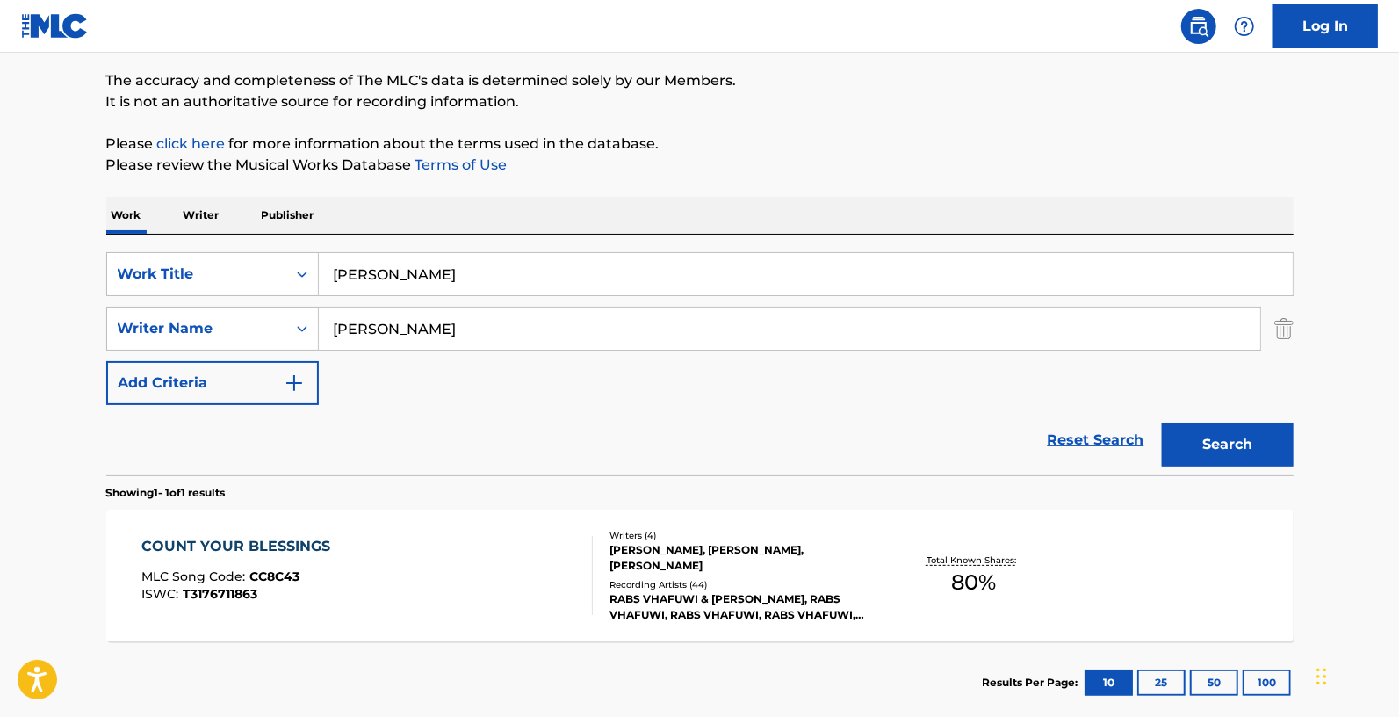
click at [1238, 447] on button "Search" at bounding box center [1228, 445] width 132 height 44
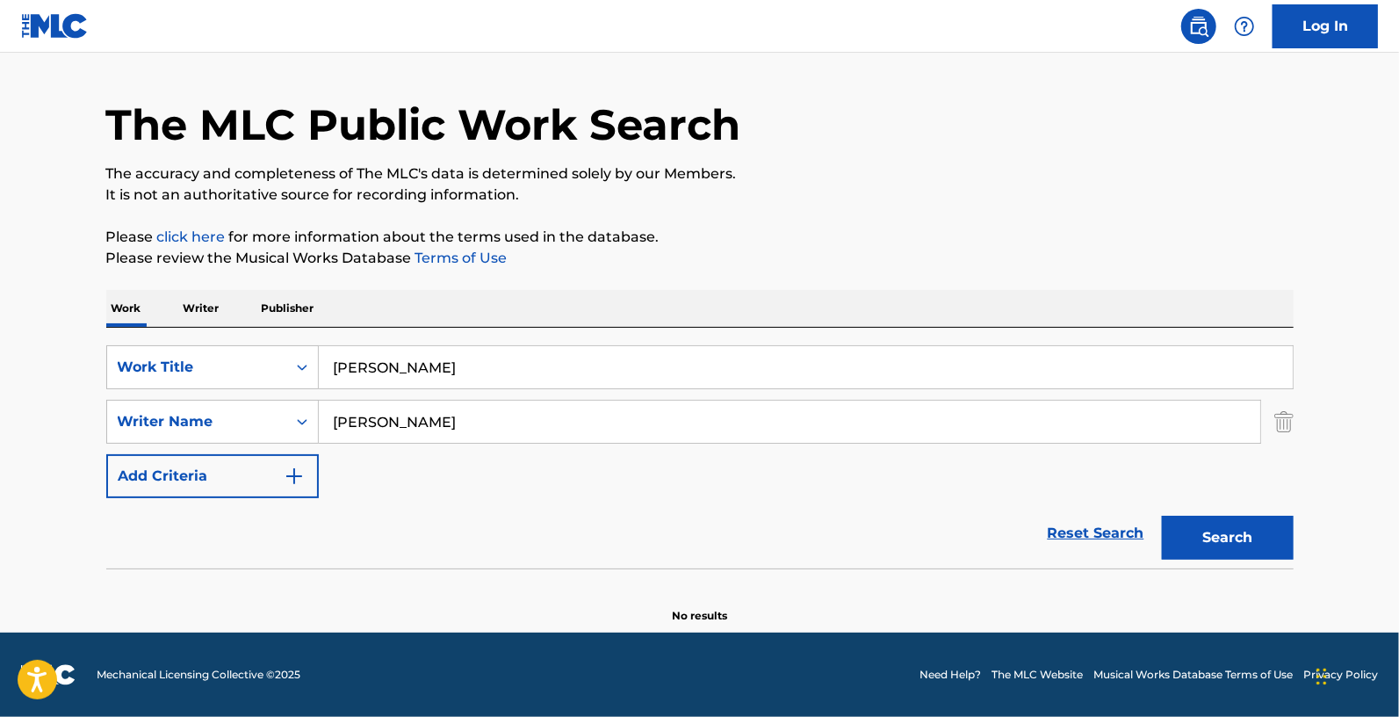
scroll to position [47, 0]
drag, startPoint x: 315, startPoint y: 411, endPoint x: 292, endPoint y: 411, distance: 23.7
click at [292, 411] on div "SearchWithCriteriaa8999991-17b6-40a0-92cb-8f0098f3945a Writer Name [PERSON_NAME]" at bounding box center [700, 422] width 1188 height 44
click at [1275, 422] on img "Search Form" at bounding box center [1284, 422] width 19 height 44
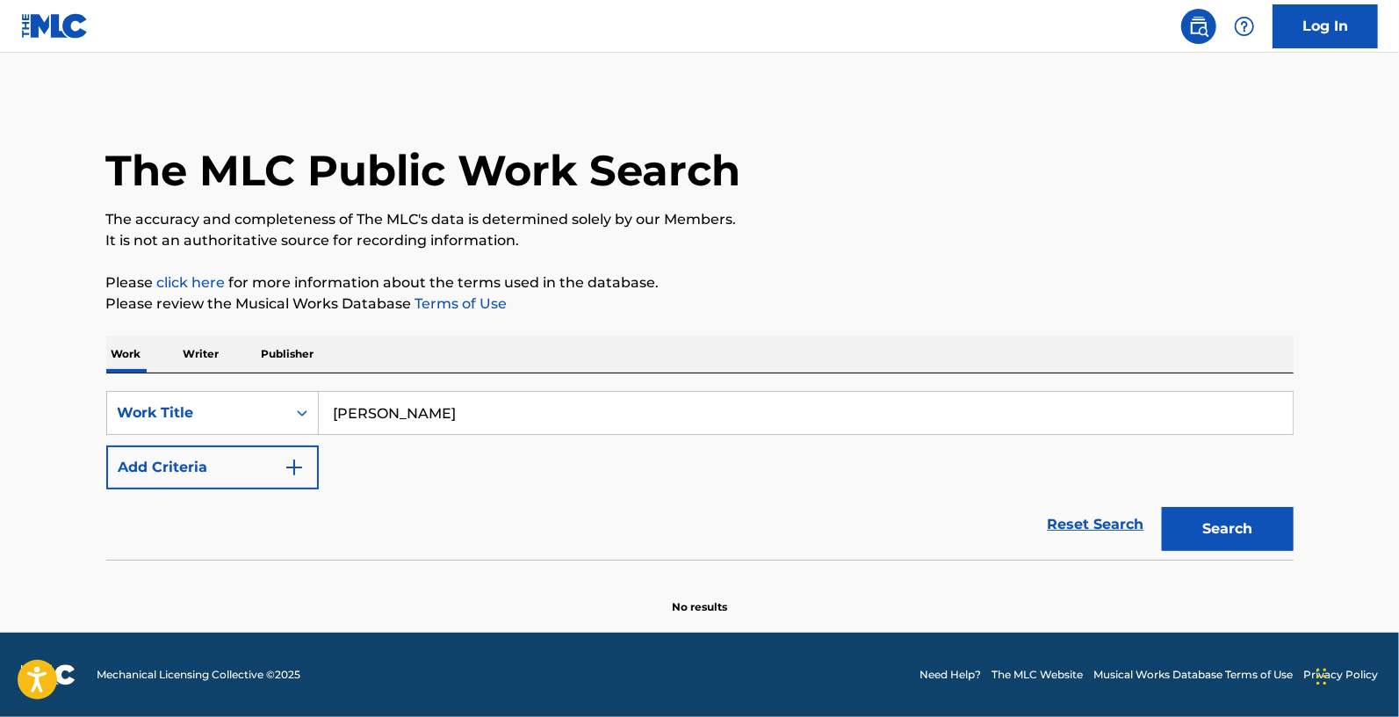
scroll to position [0, 0]
click at [1210, 525] on button "Search" at bounding box center [1228, 529] width 132 height 44
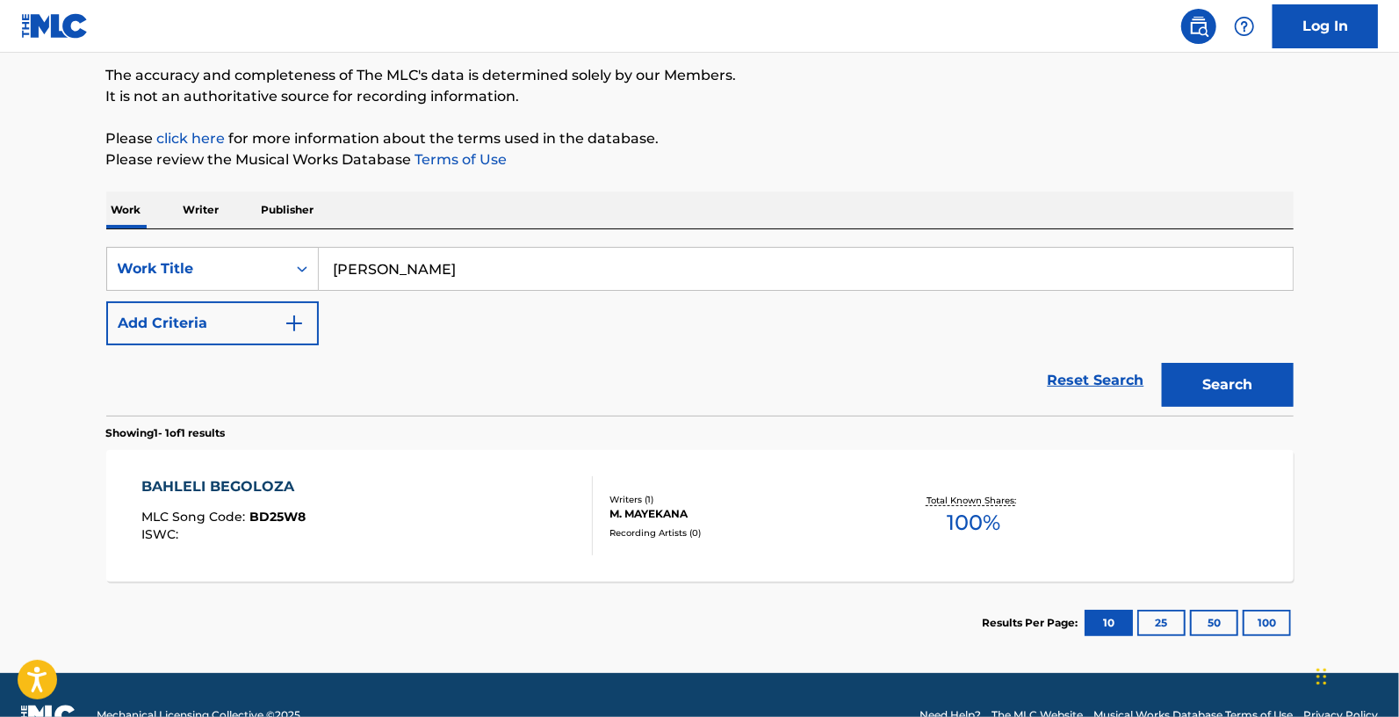
scroll to position [184, 0]
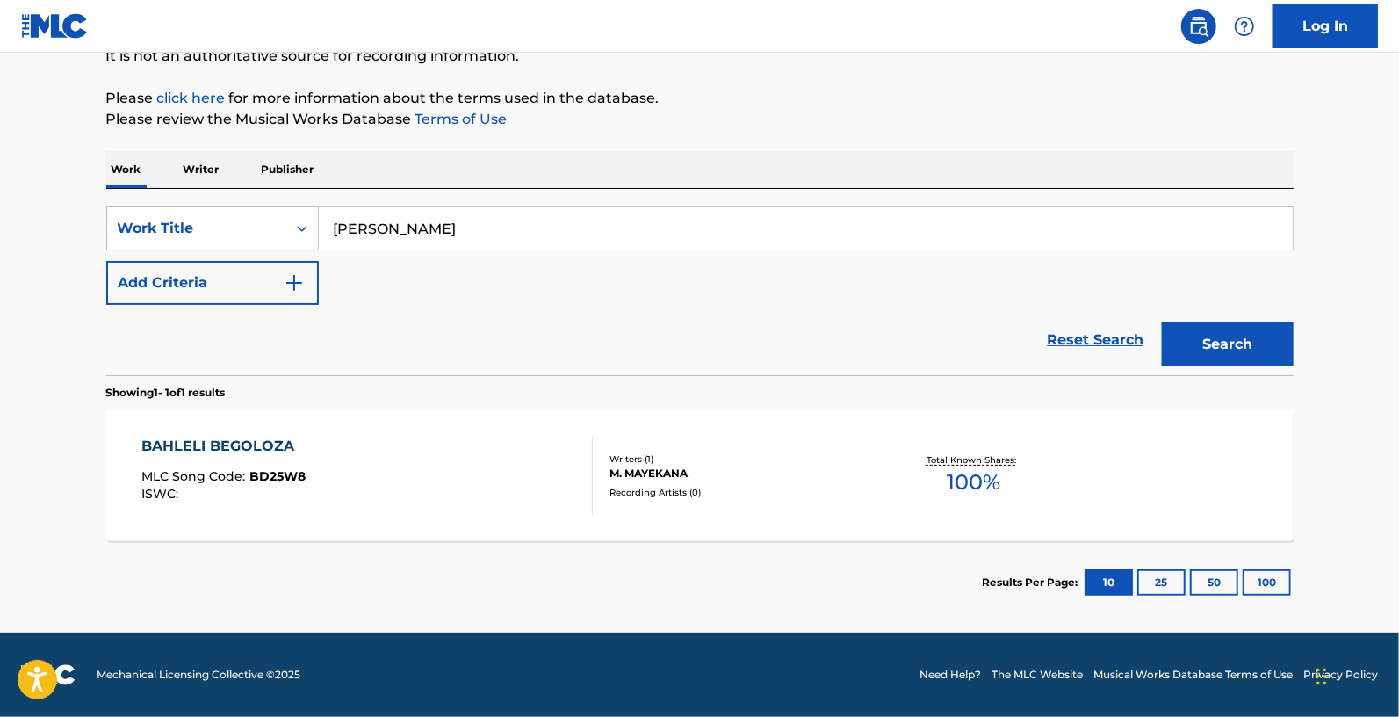
click at [651, 472] on div "M. MAYEKANA" at bounding box center [742, 474] width 265 height 16
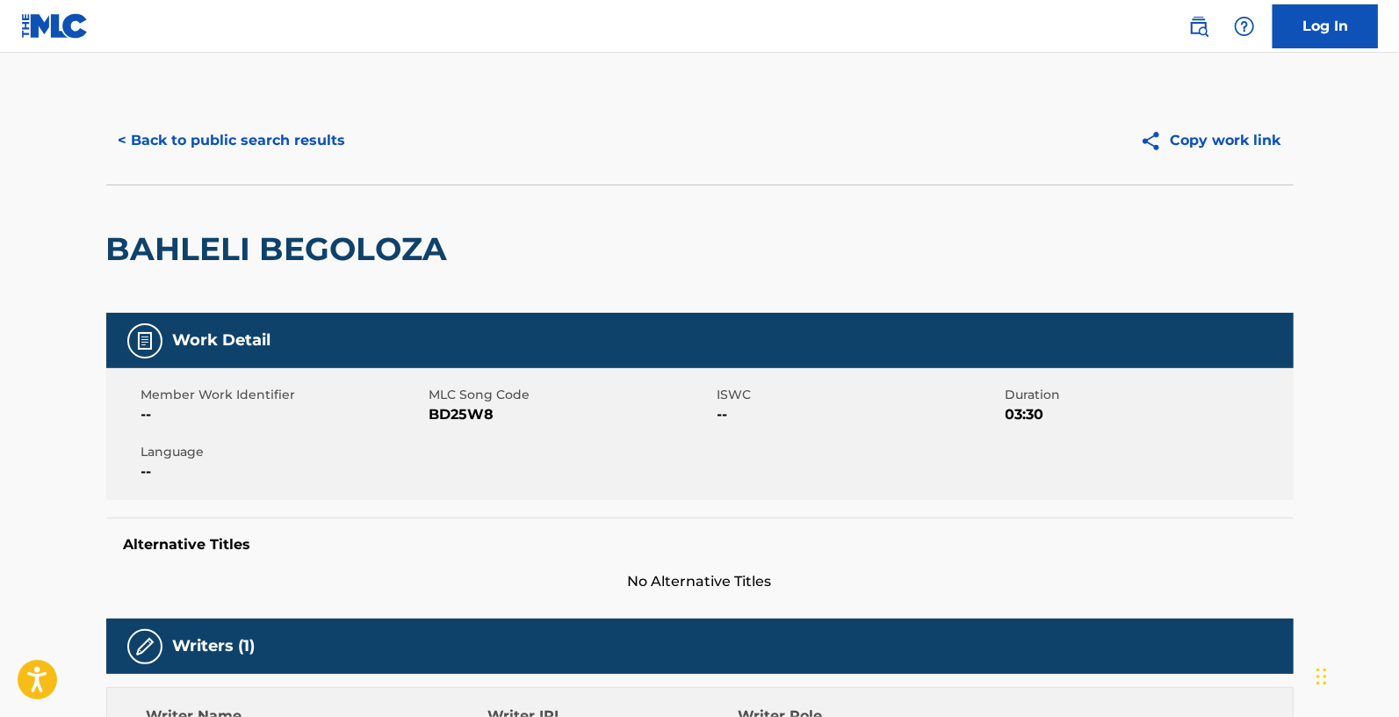
click at [1231, 135] on button "Copy work link" at bounding box center [1211, 141] width 166 height 44
click at [249, 139] on button "< Back to public search results" at bounding box center [232, 141] width 252 height 44
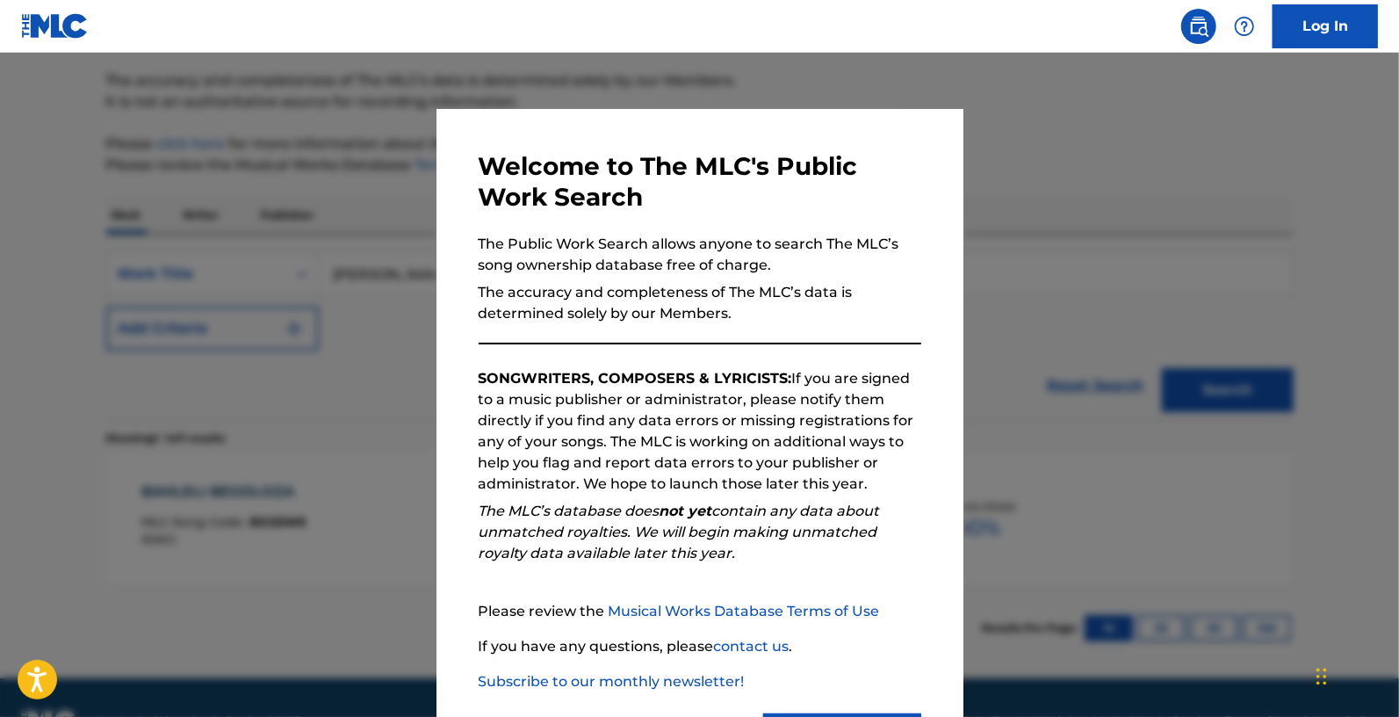
click at [1050, 268] on div at bounding box center [699, 411] width 1399 height 717
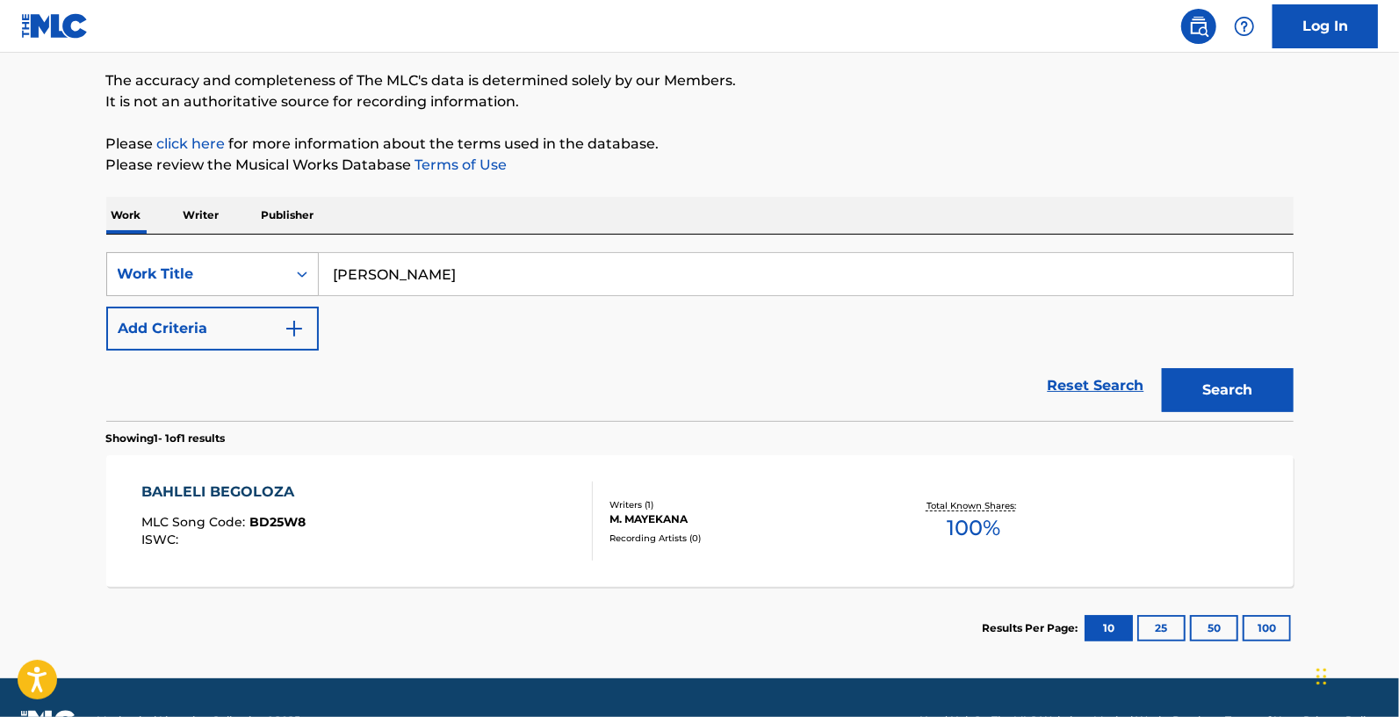
drag, startPoint x: 529, startPoint y: 271, endPoint x: 293, endPoint y: 267, distance: 235.5
click at [293, 267] on div "SearchWithCriteriadd4815da-dbec-4195-8b9b-9a3bd9fb32d2 Work Title bahleli begol…" at bounding box center [700, 274] width 1188 height 44
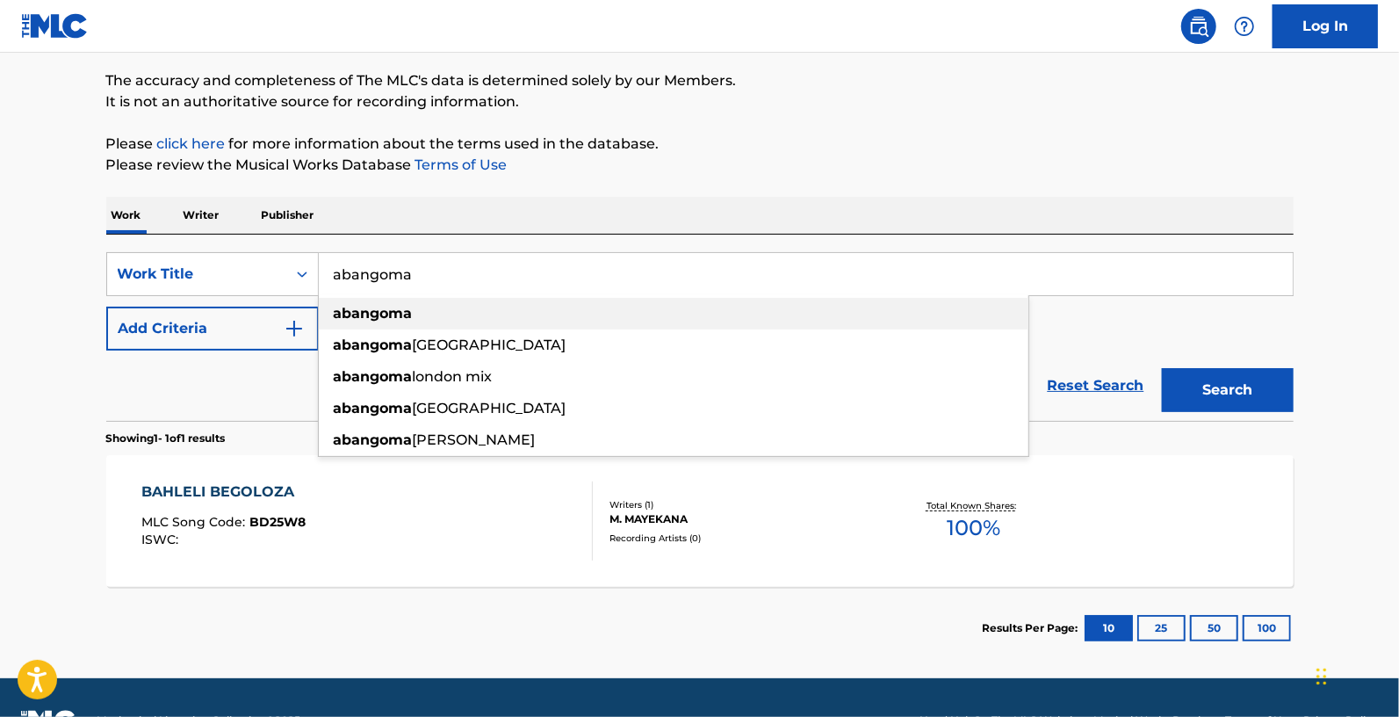
type input "abangoma"
click at [358, 318] on strong "abangoma" at bounding box center [373, 313] width 79 height 17
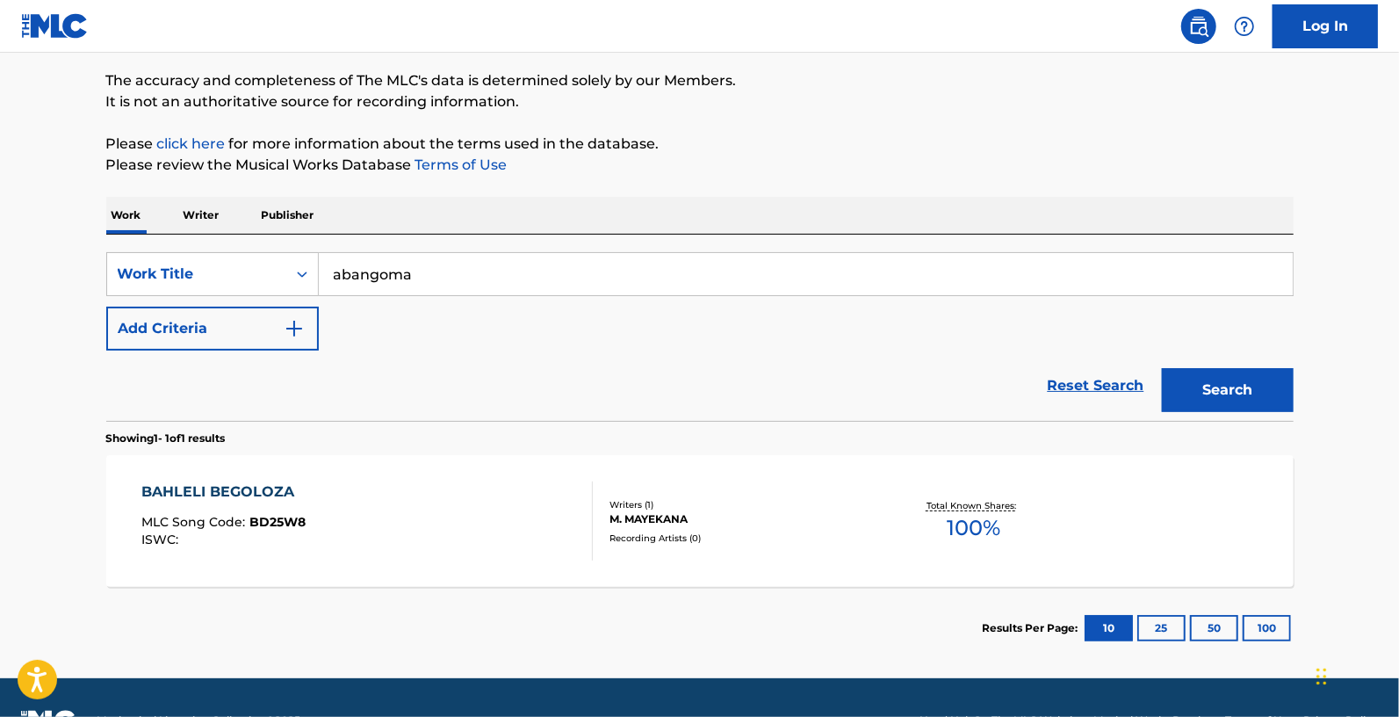
click at [1238, 397] on button "Search" at bounding box center [1228, 390] width 132 height 44
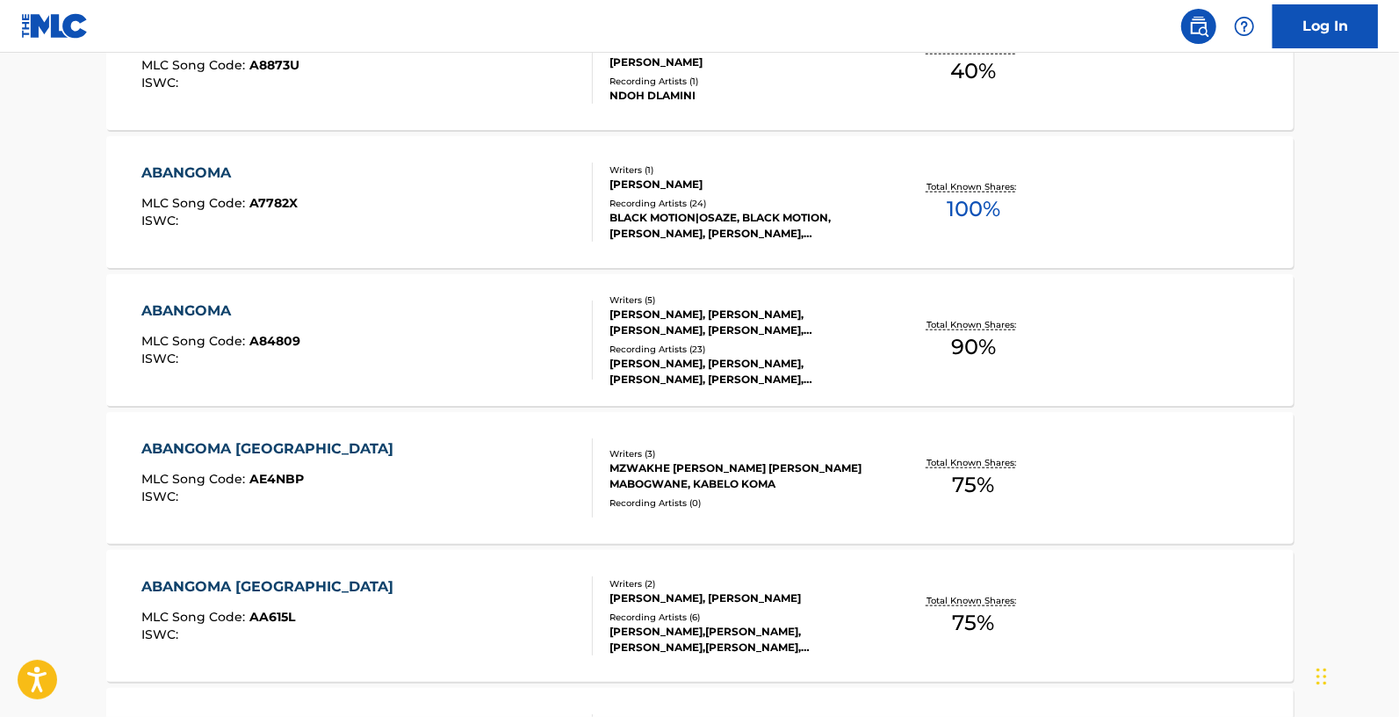
scroll to position [0, 0]
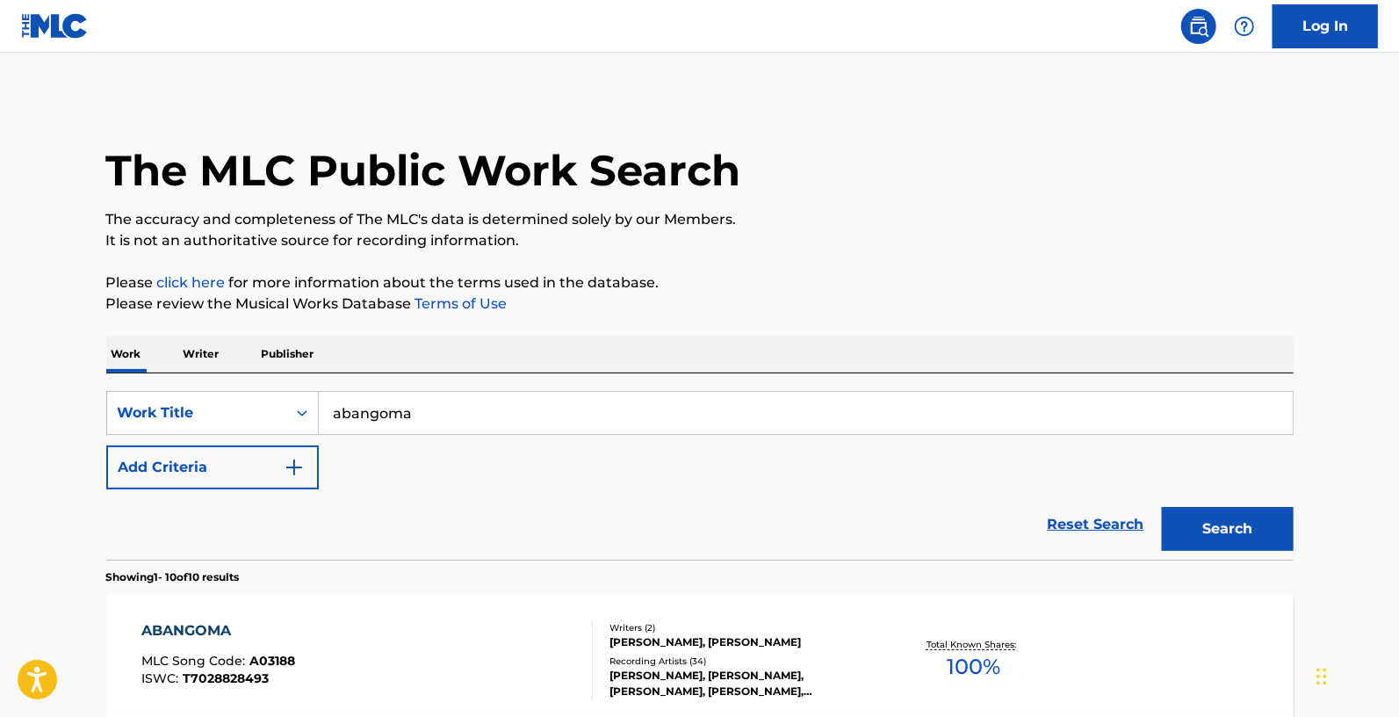
click at [273, 470] on button "Add Criteria" at bounding box center [212, 467] width 213 height 44
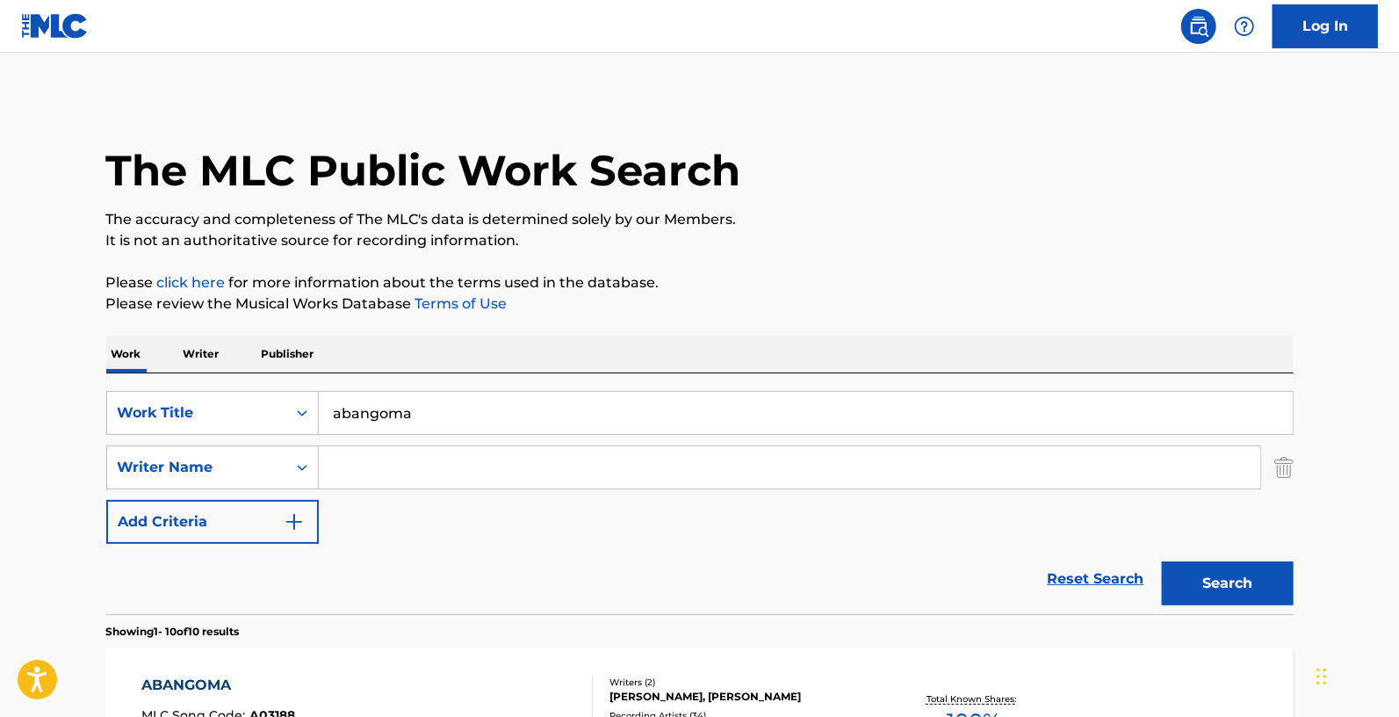
click at [382, 462] on input "Search Form" at bounding box center [790, 467] width 942 height 42
type input "mayekane"
click at [1162, 561] on button "Search" at bounding box center [1228, 583] width 132 height 44
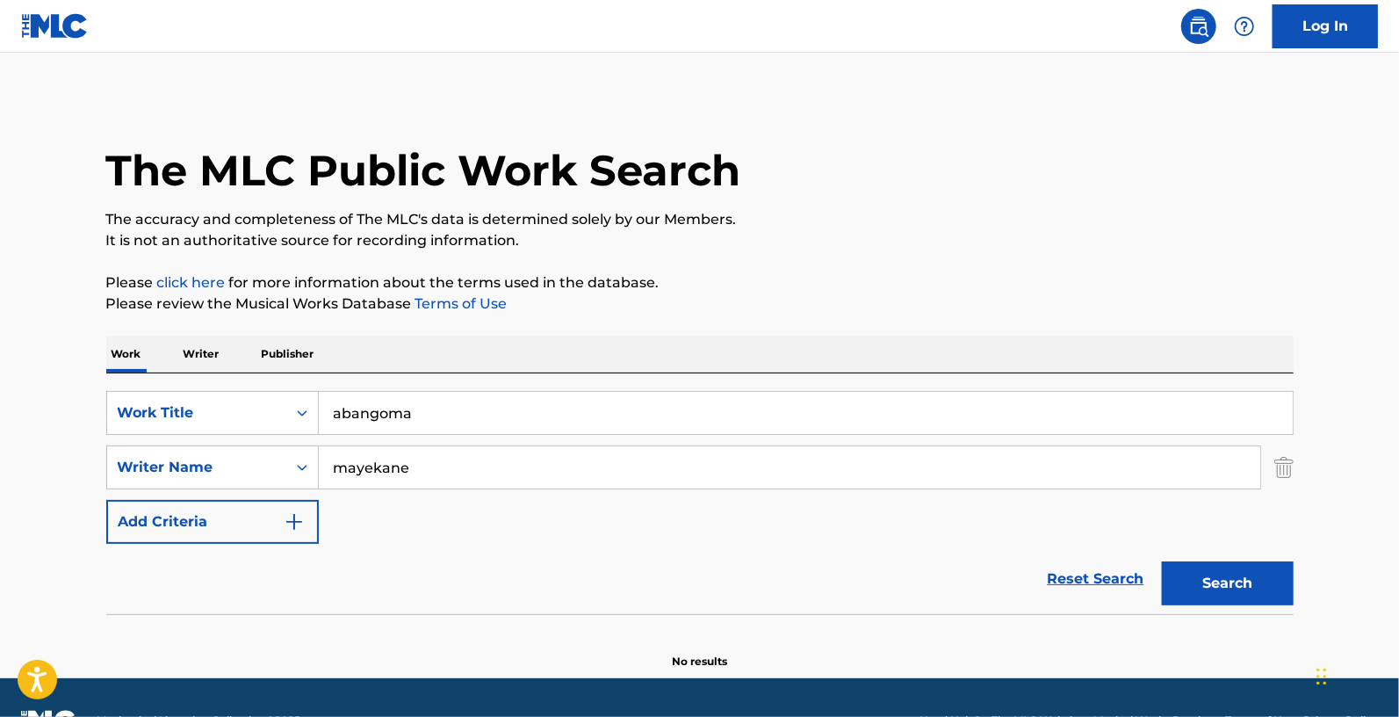
click at [1211, 572] on button "Search" at bounding box center [1228, 583] width 132 height 44
drag, startPoint x: 377, startPoint y: 462, endPoint x: 274, endPoint y: 459, distance: 102.8
click at [274, 459] on div "SearchWithCriteriaa8999991-17b6-40a0-92cb-8f0098f3945a Writer Name [PERSON_NAME]" at bounding box center [700, 467] width 1188 height 44
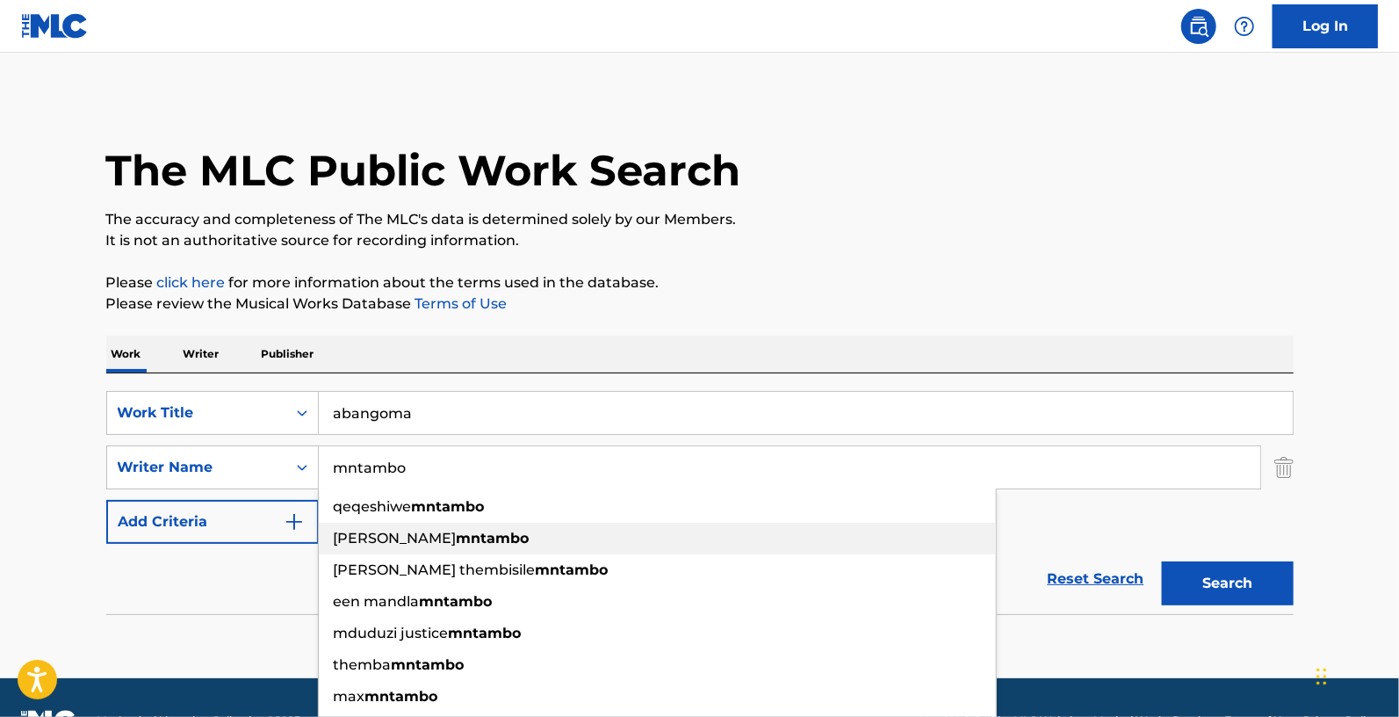
click at [462, 531] on strong "mntambo" at bounding box center [493, 538] width 73 height 17
type input "[PERSON_NAME]"
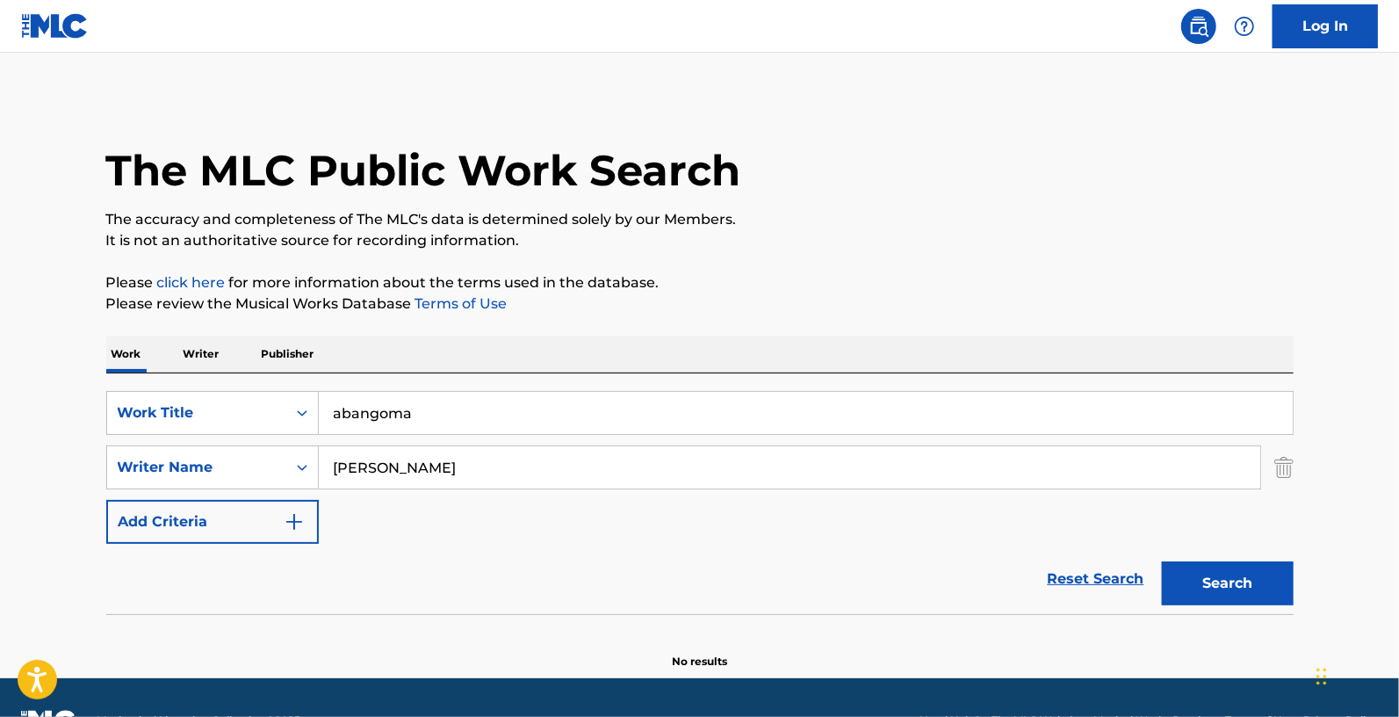
click at [1235, 590] on button "Search" at bounding box center [1228, 583] width 132 height 44
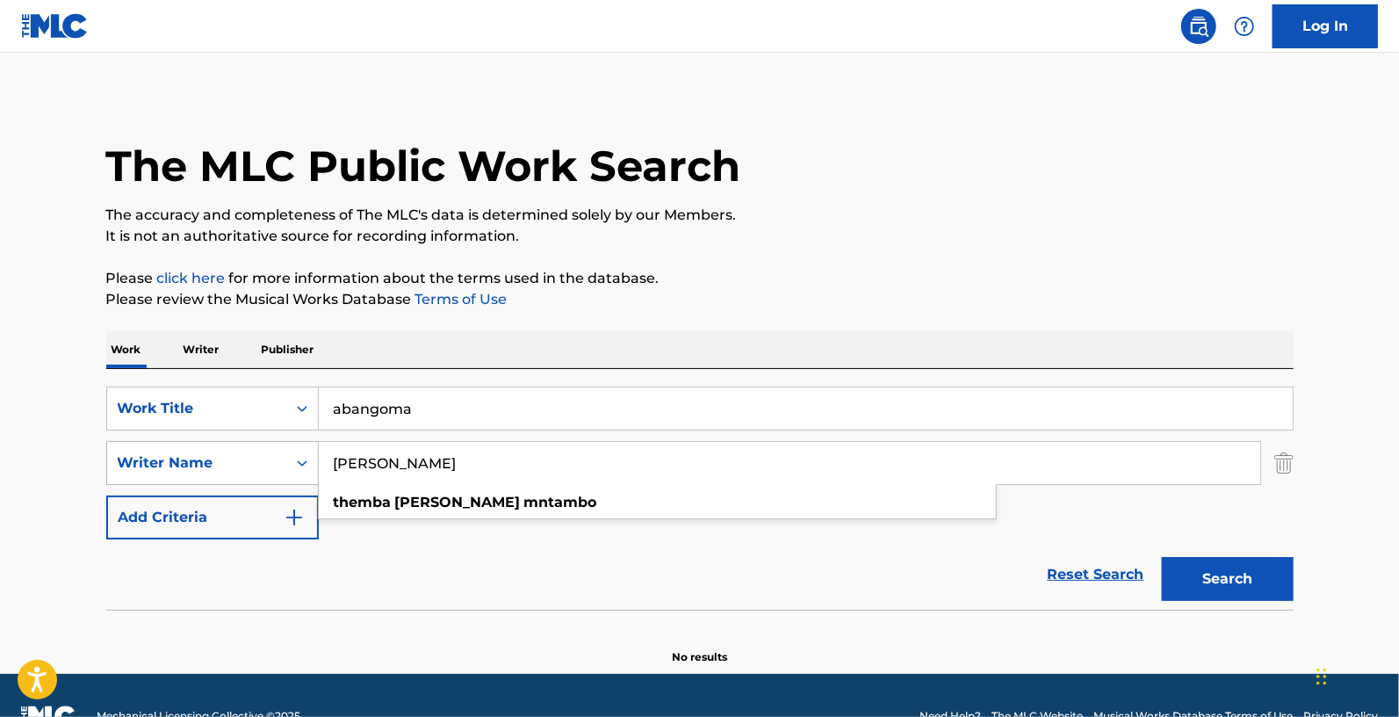
drag, startPoint x: 604, startPoint y: 464, endPoint x: 271, endPoint y: 452, distance: 333.2
click at [275, 452] on div "SearchWithCriteriaa8999991-17b6-40a0-92cb-8f0098f3945a Writer Name [PERSON_NAME…" at bounding box center [700, 463] width 1188 height 44
click at [1232, 586] on button "Search" at bounding box center [1228, 579] width 132 height 44
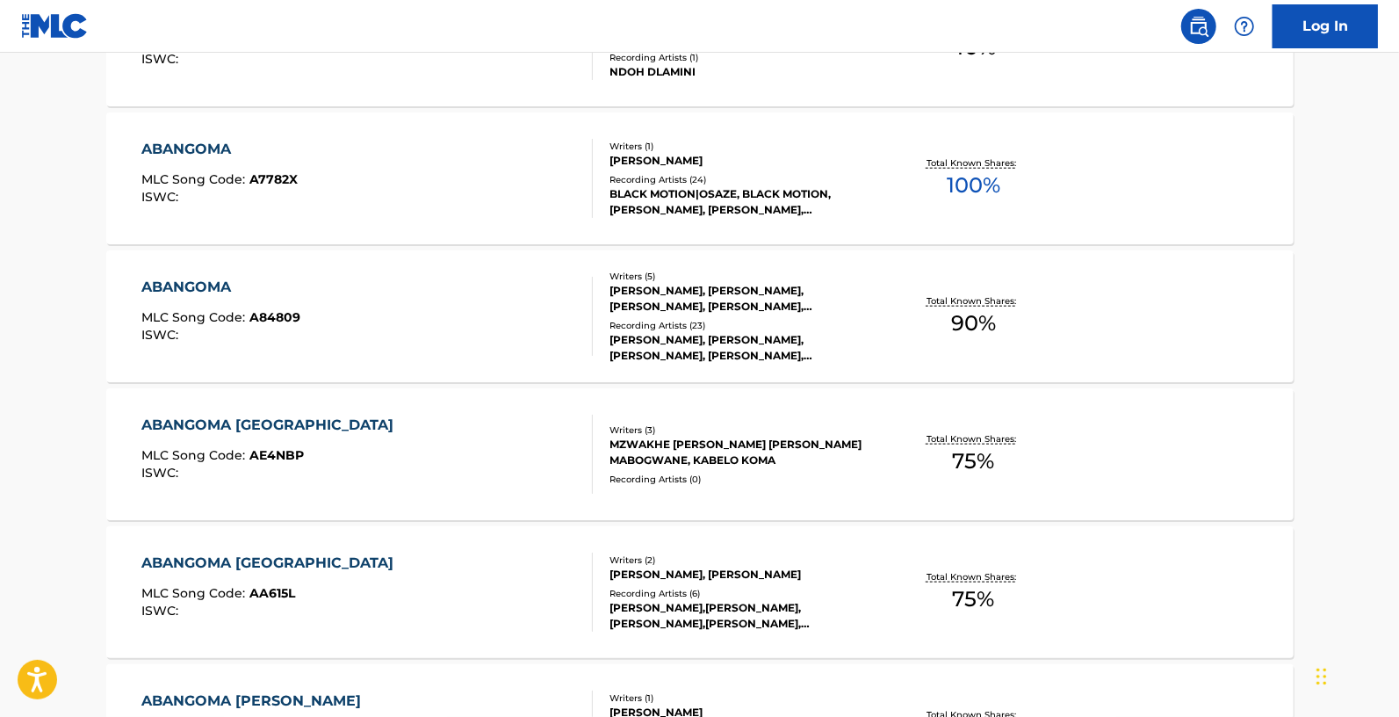
scroll to position [1108, 0]
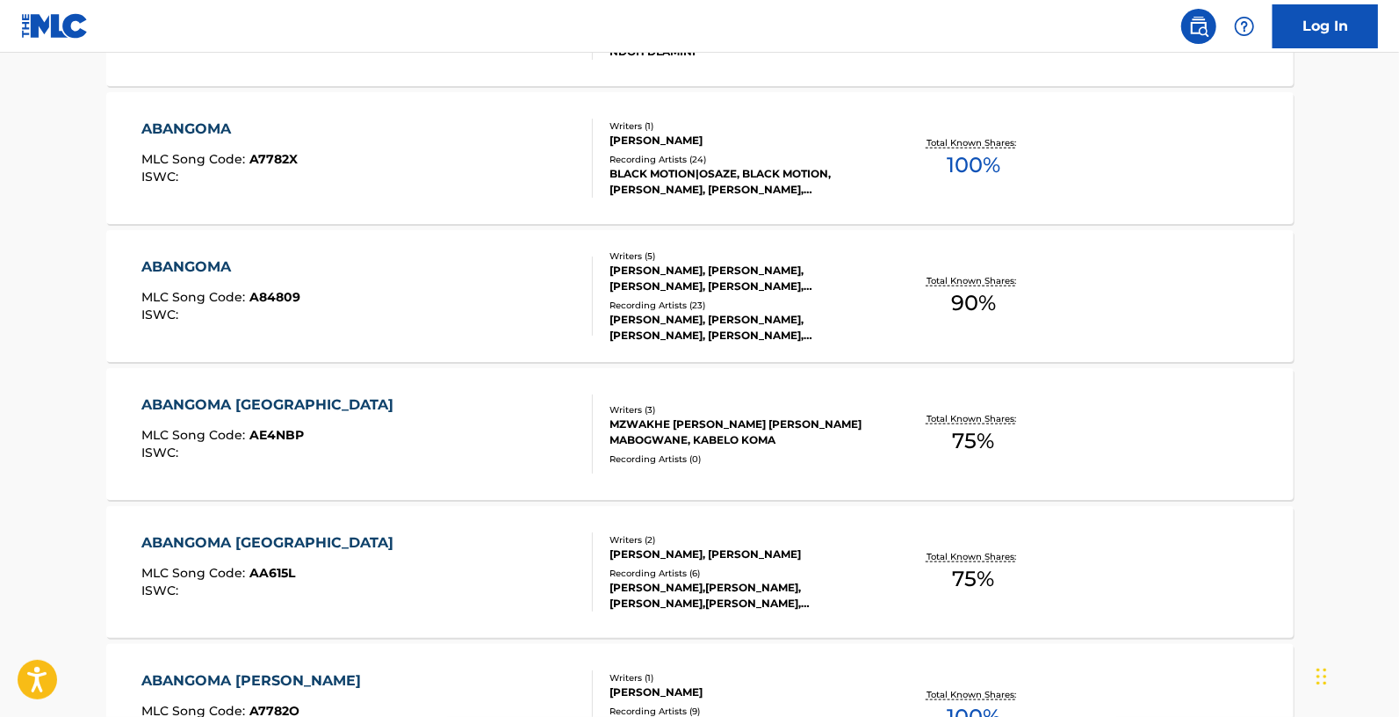
click at [648, 271] on div "[PERSON_NAME], [PERSON_NAME], [PERSON_NAME], [PERSON_NAME], [PERSON_NAME]" at bounding box center [742, 279] width 265 height 32
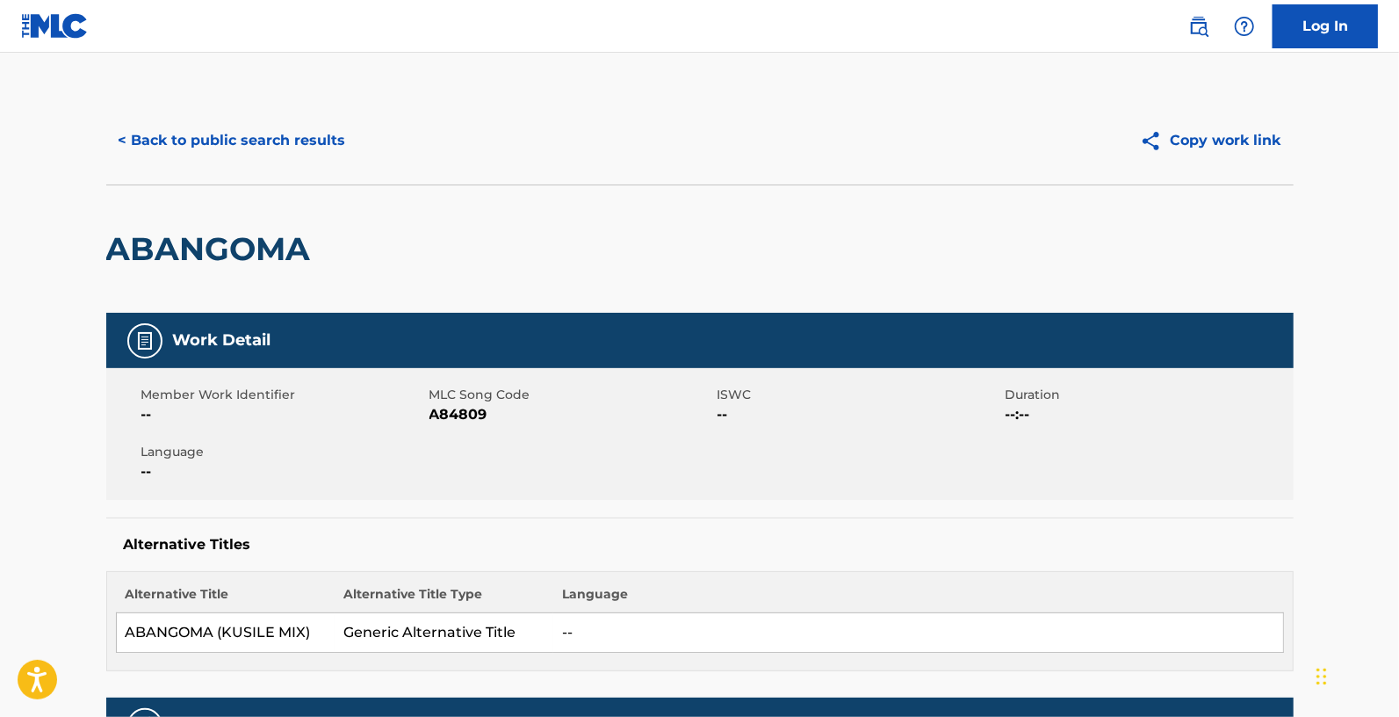
click at [1223, 140] on button "Copy work link" at bounding box center [1211, 141] width 166 height 44
click at [213, 145] on button "< Back to public search results" at bounding box center [232, 141] width 252 height 44
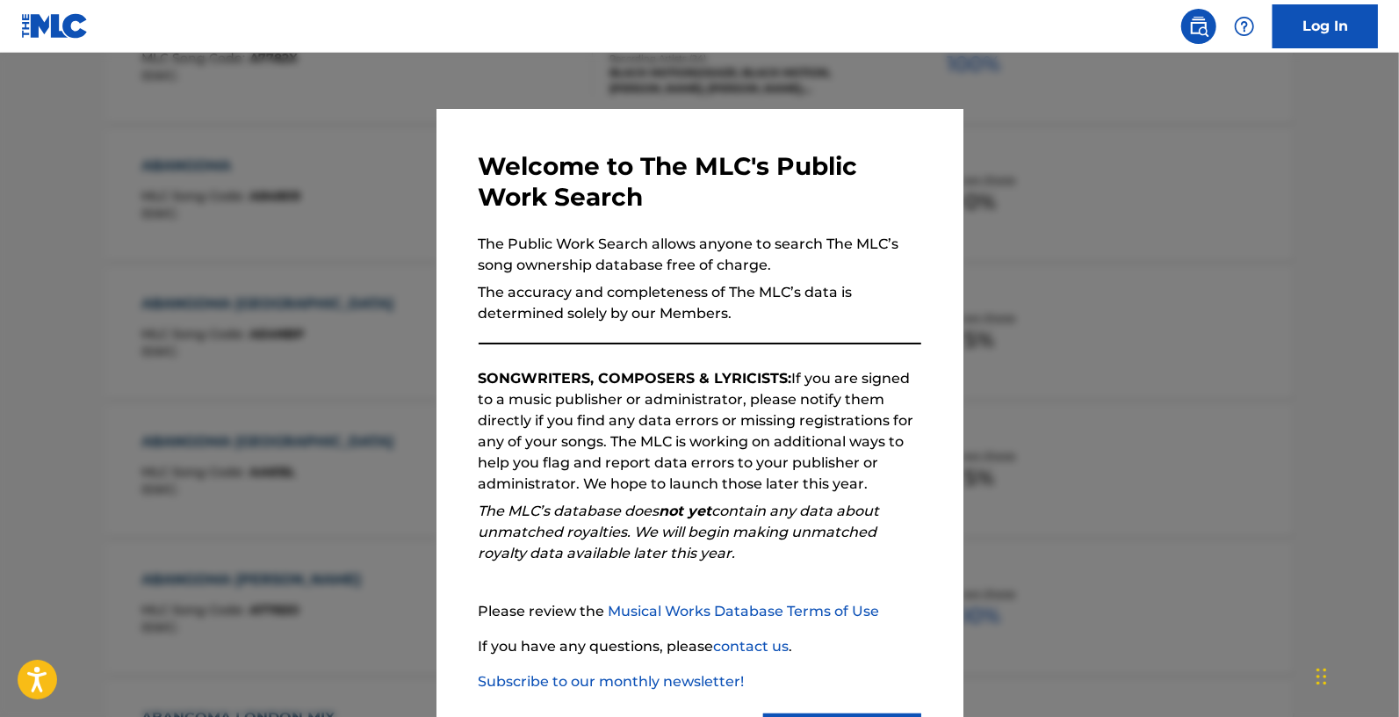
click at [1065, 420] on div at bounding box center [699, 411] width 1399 height 717
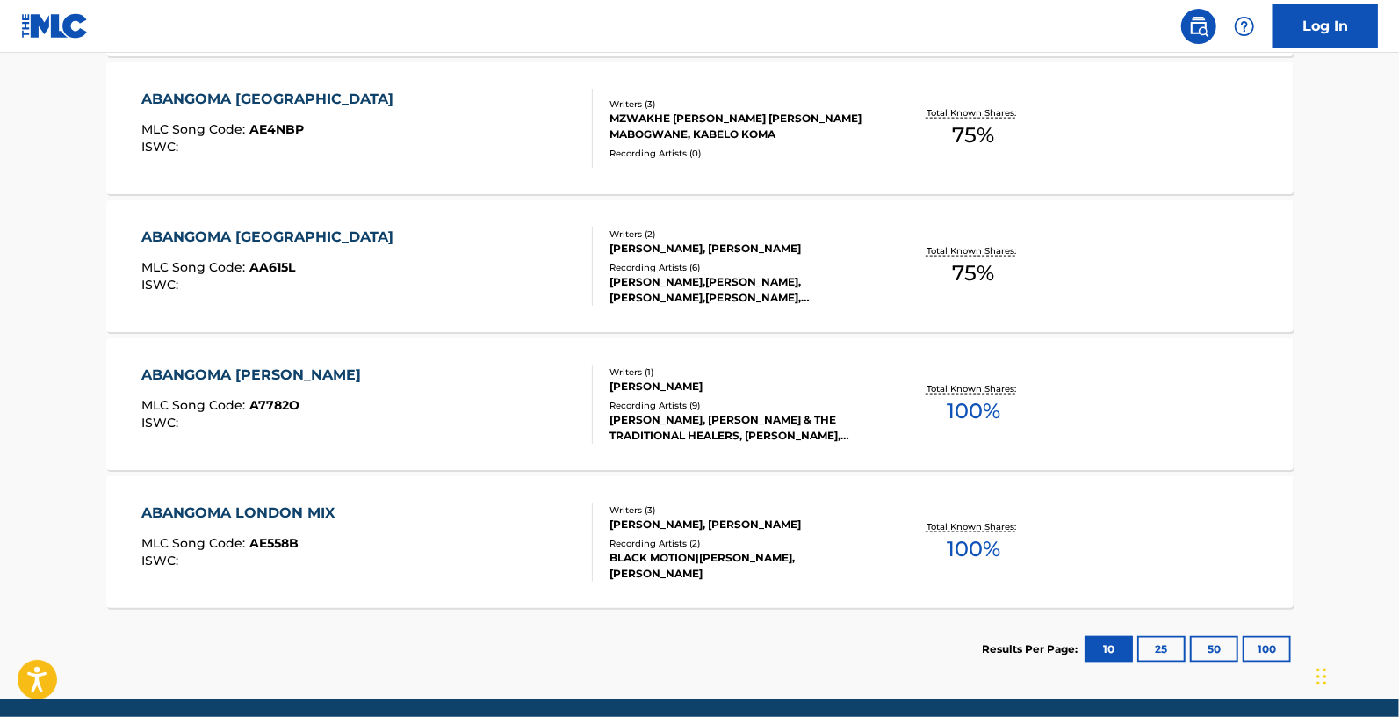
scroll to position [1435, 0]
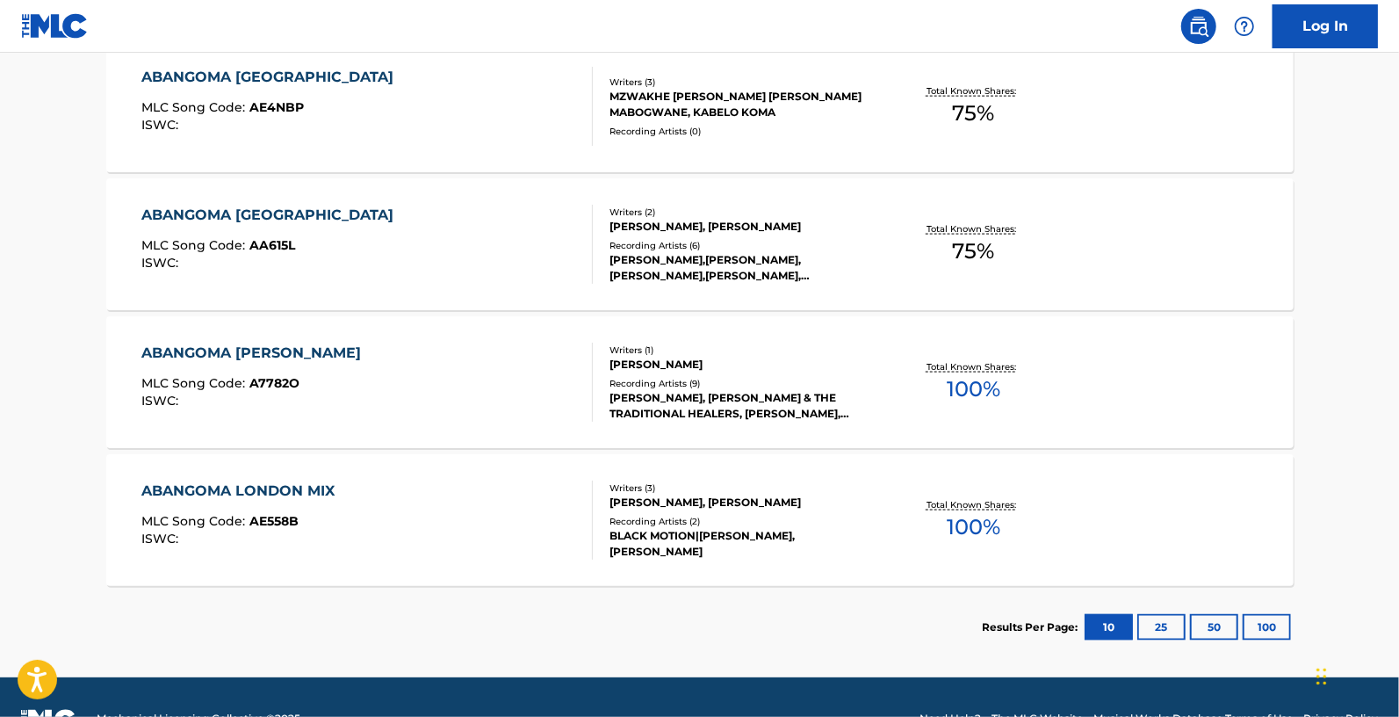
click at [677, 401] on div "[PERSON_NAME], [PERSON_NAME] & THE TRADITIONAL HEALERS, [PERSON_NAME], [PERSON_…" at bounding box center [742, 406] width 265 height 32
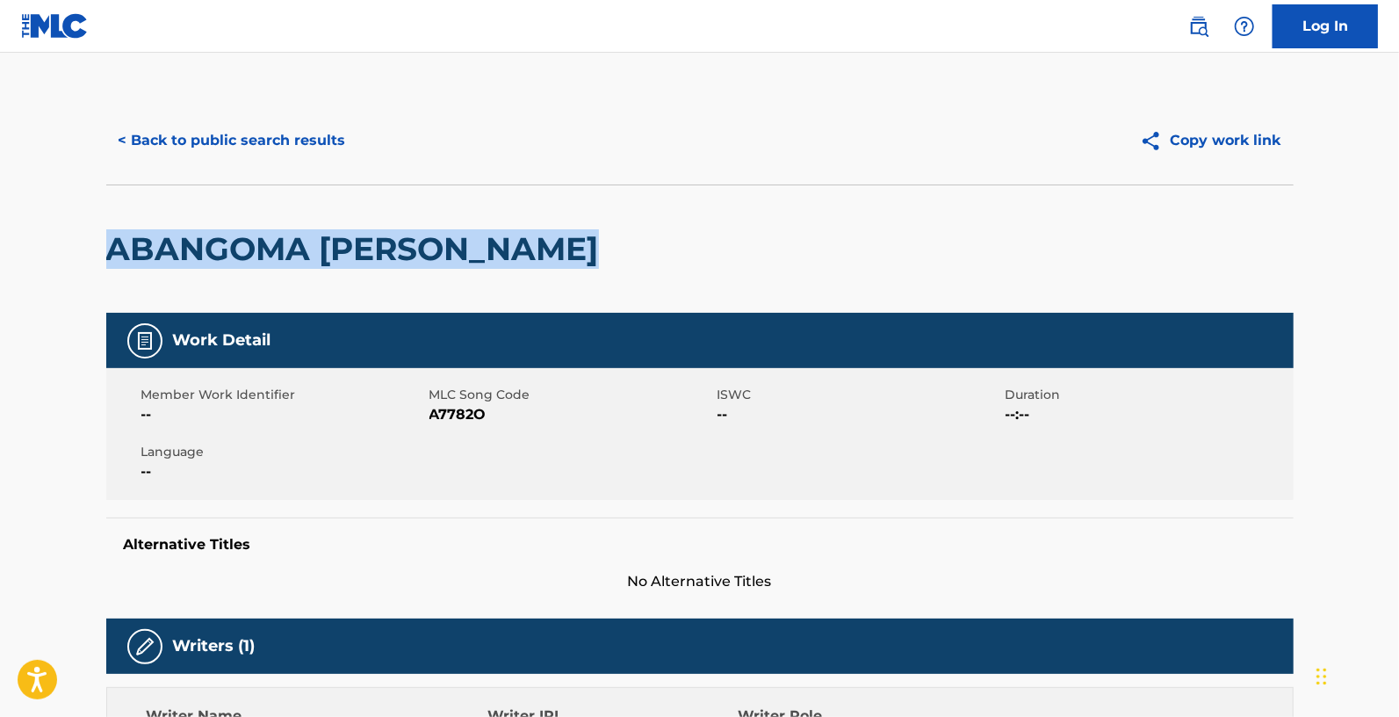
drag, startPoint x: 110, startPoint y: 252, endPoint x: 606, endPoint y: 260, distance: 496.4
click at [606, 260] on h2 "ABANGOMA [PERSON_NAME]" at bounding box center [357, 249] width 502 height 40
copy h2 "ABANGOMA [PERSON_NAME]"
